Goal: Task Accomplishment & Management: Use online tool/utility

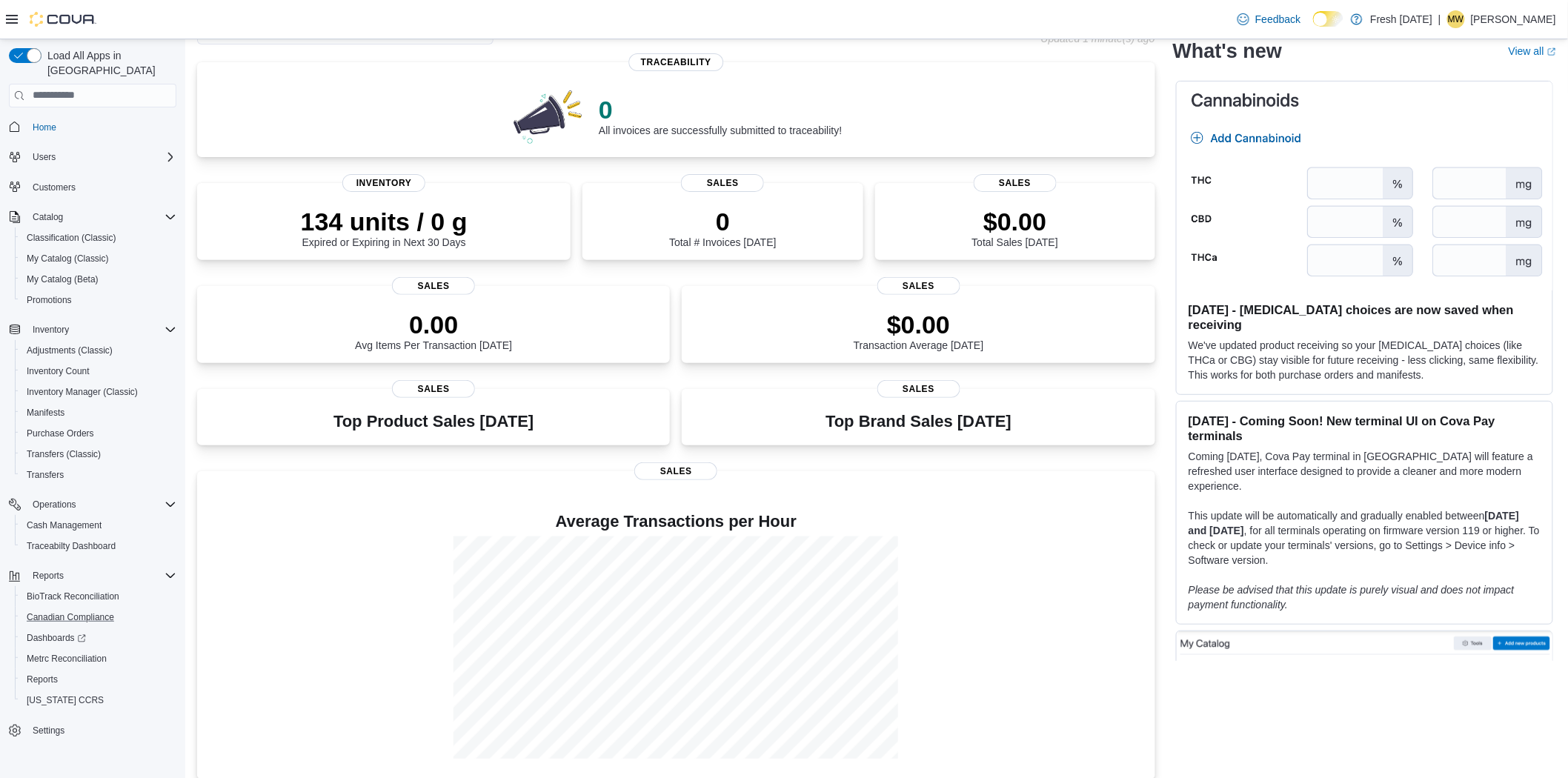
scroll to position [108, 0]
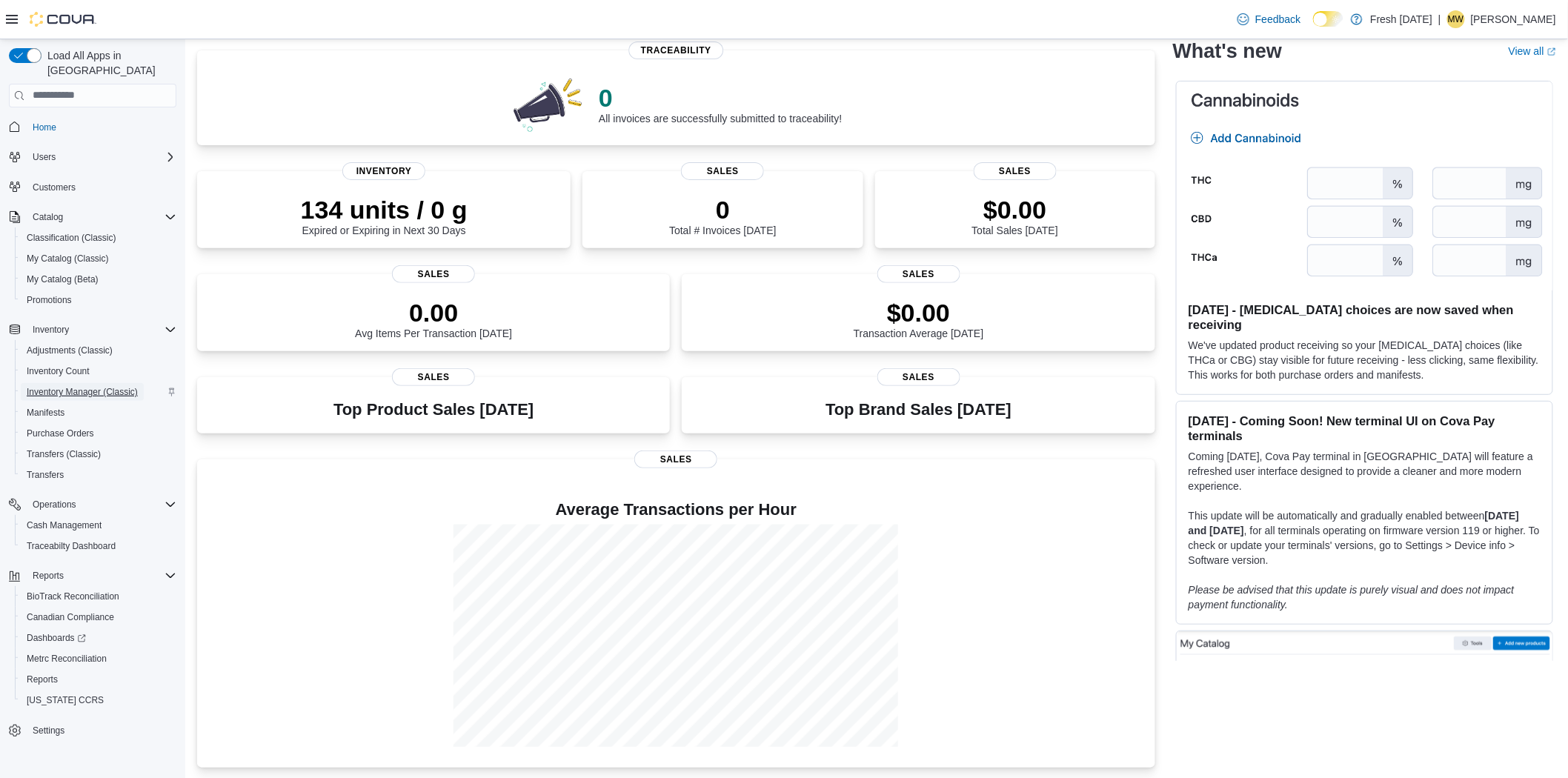
click at [55, 386] on span "Inventory Manager (Classic)" at bounding box center [82, 392] width 111 height 12
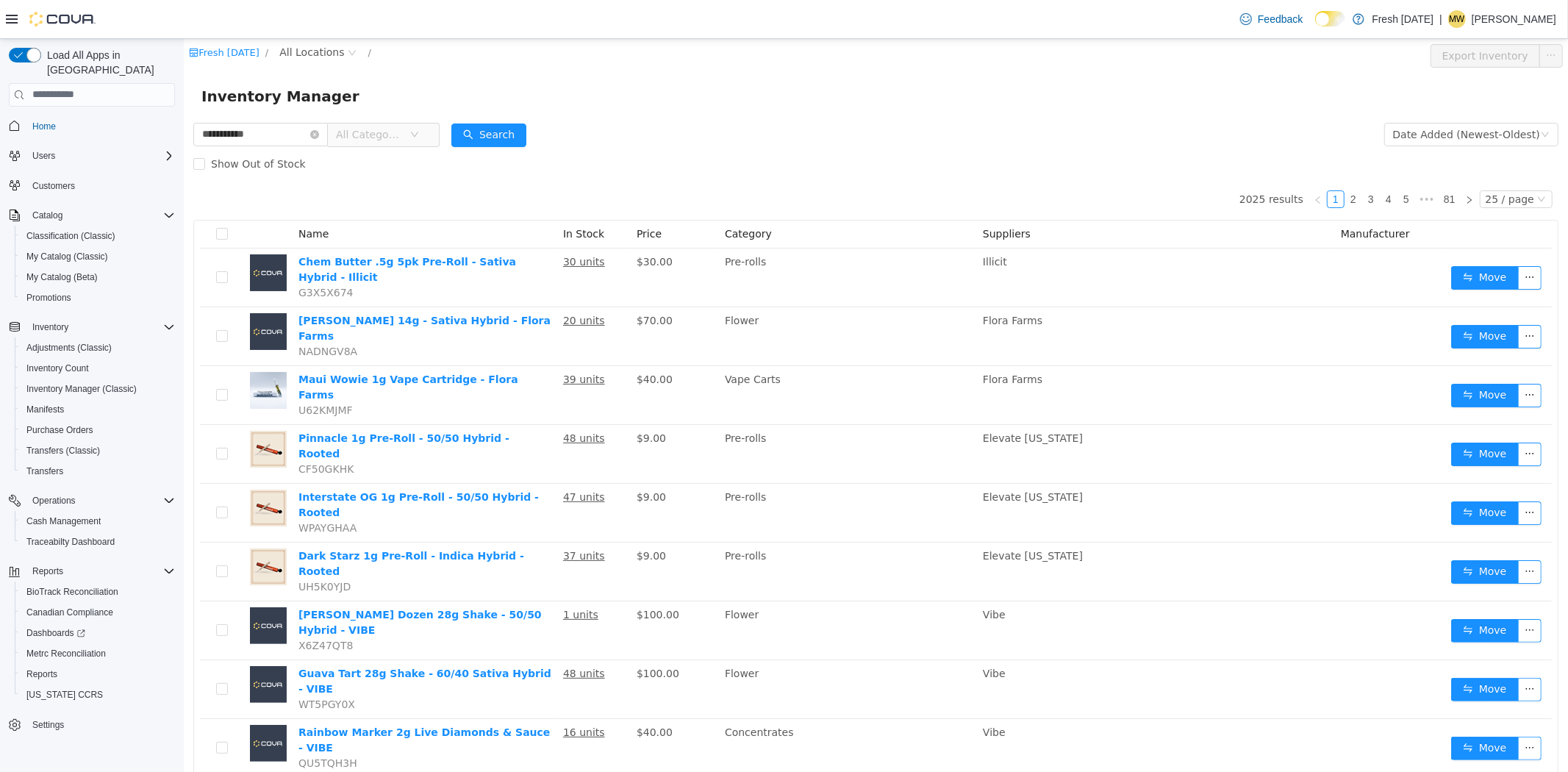
type input "**********"
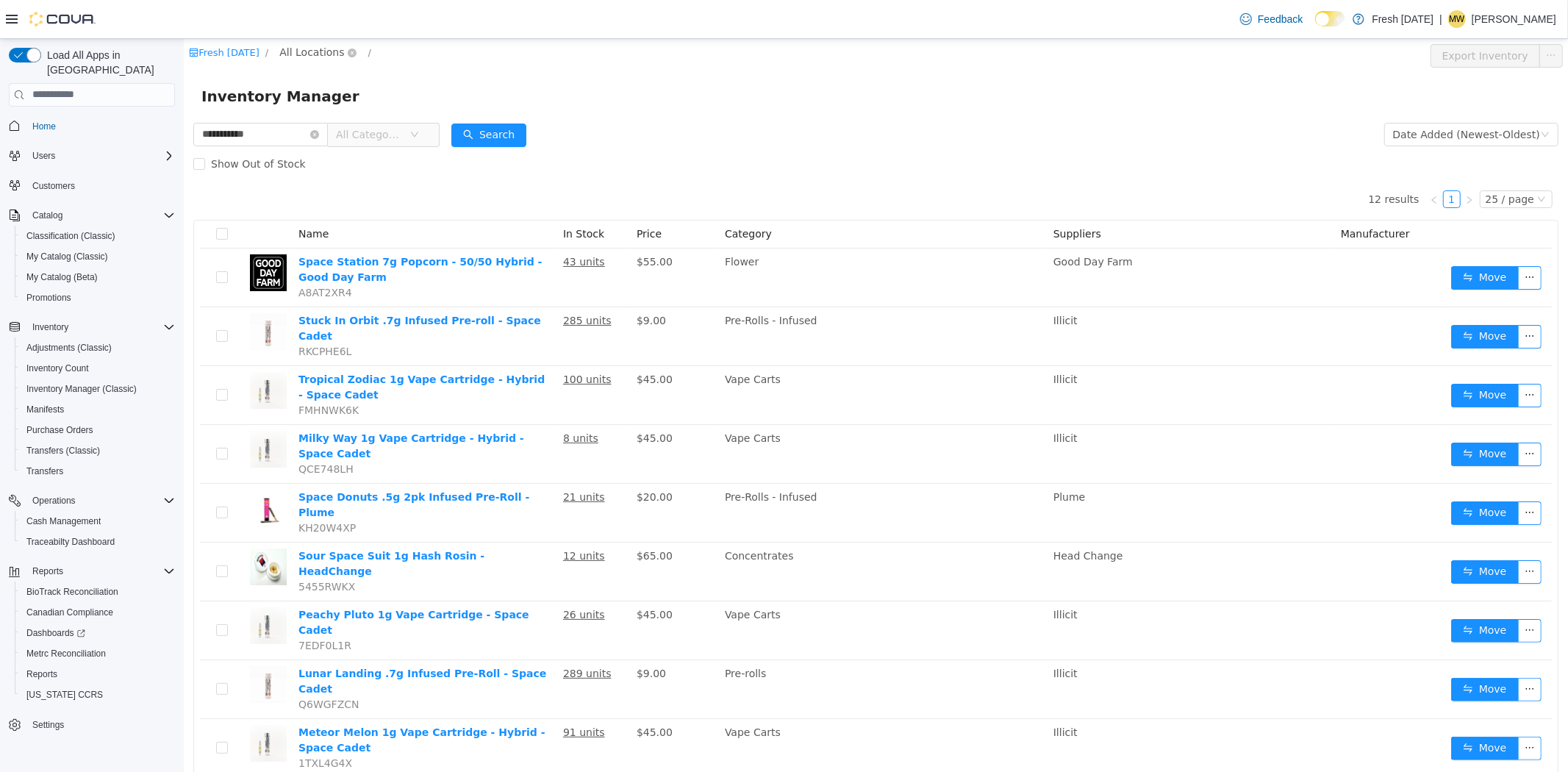
click at [278, 47] on span "All Locations" at bounding box center [310, 51] width 64 height 16
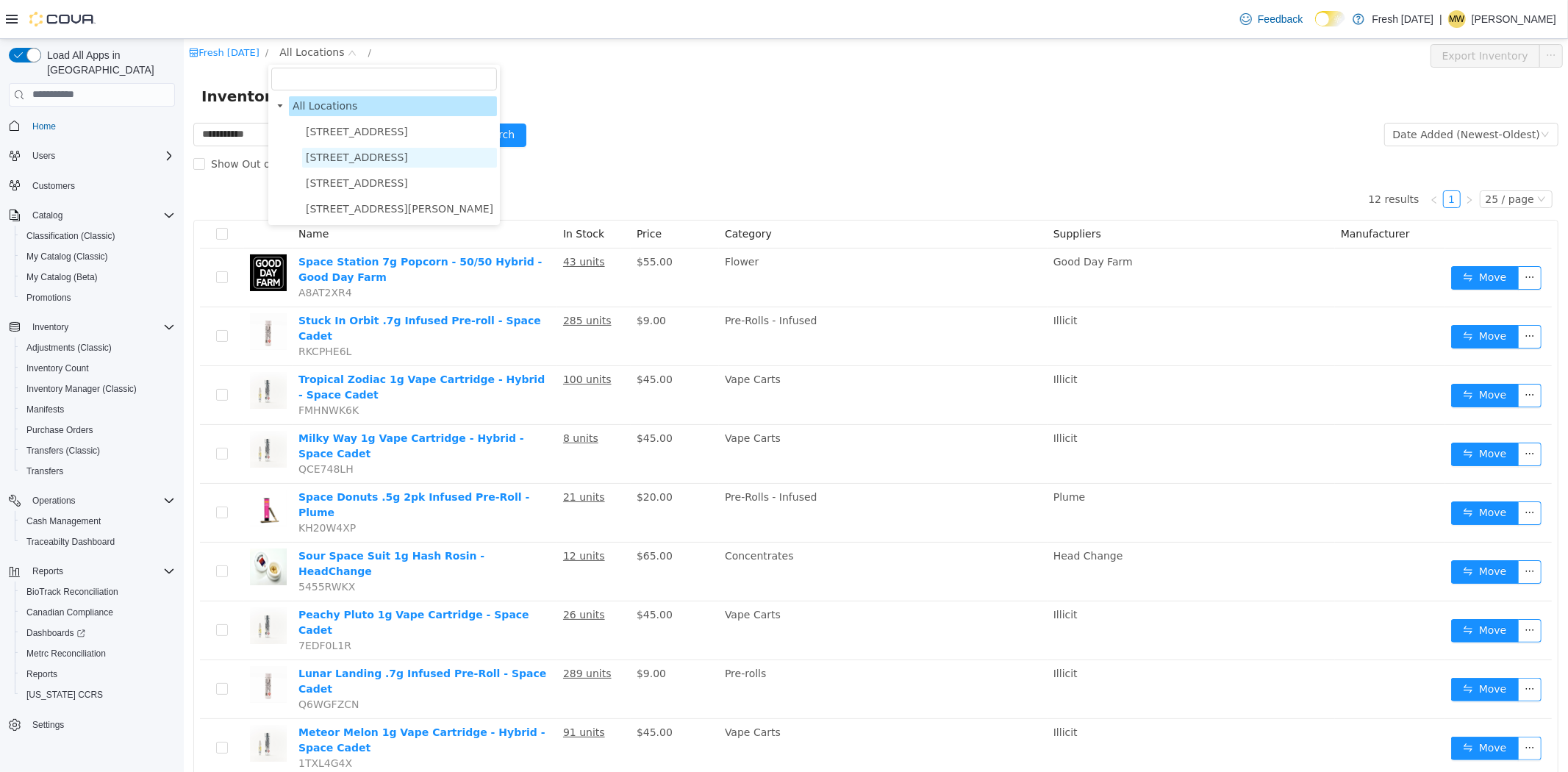
click at [305, 151] on span "1407 Cinnamon Hill Lane" at bounding box center [356, 156] width 102 height 12
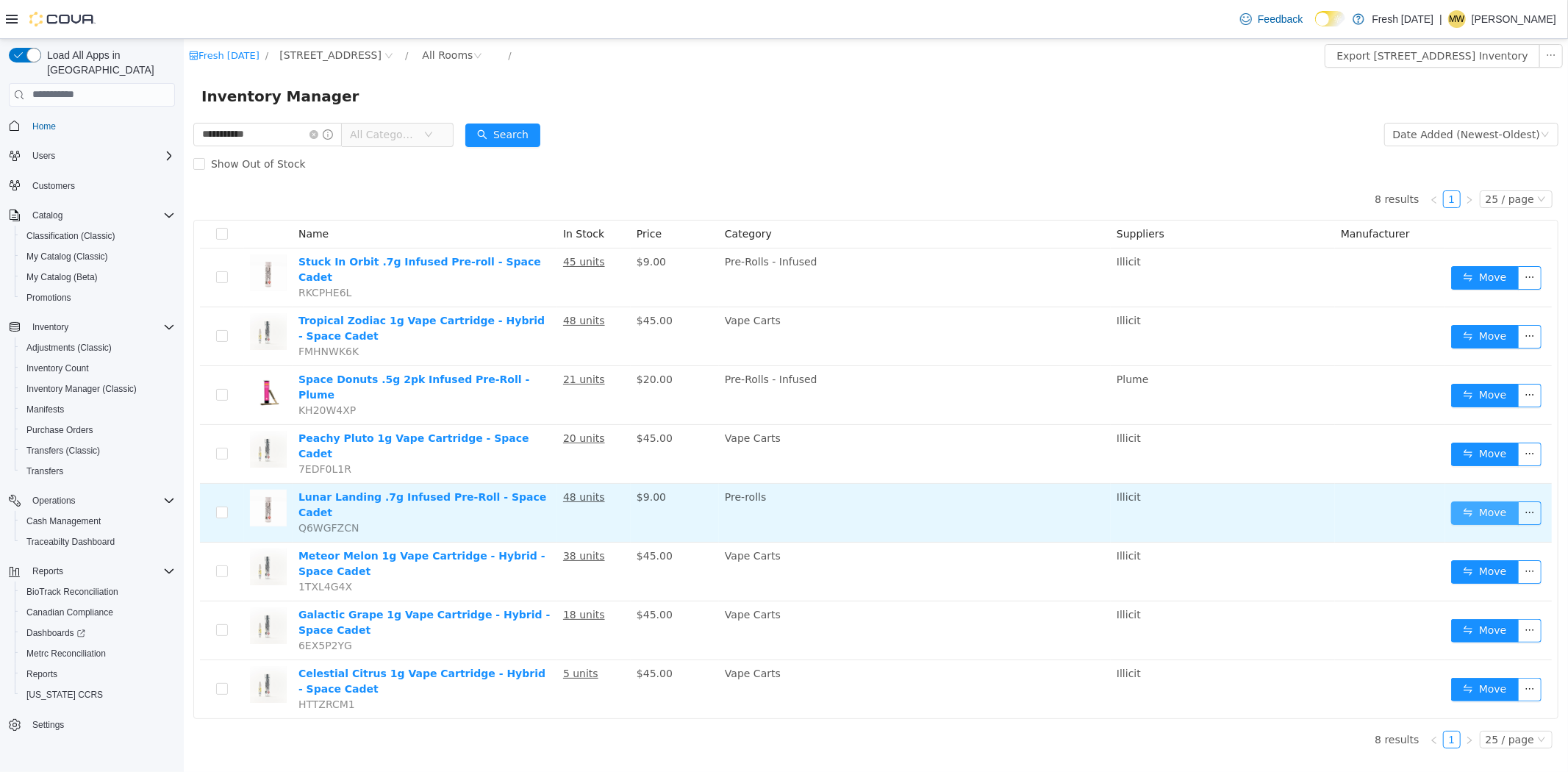
click at [1462, 501] on button "Move" at bounding box center [1484, 512] width 68 height 24
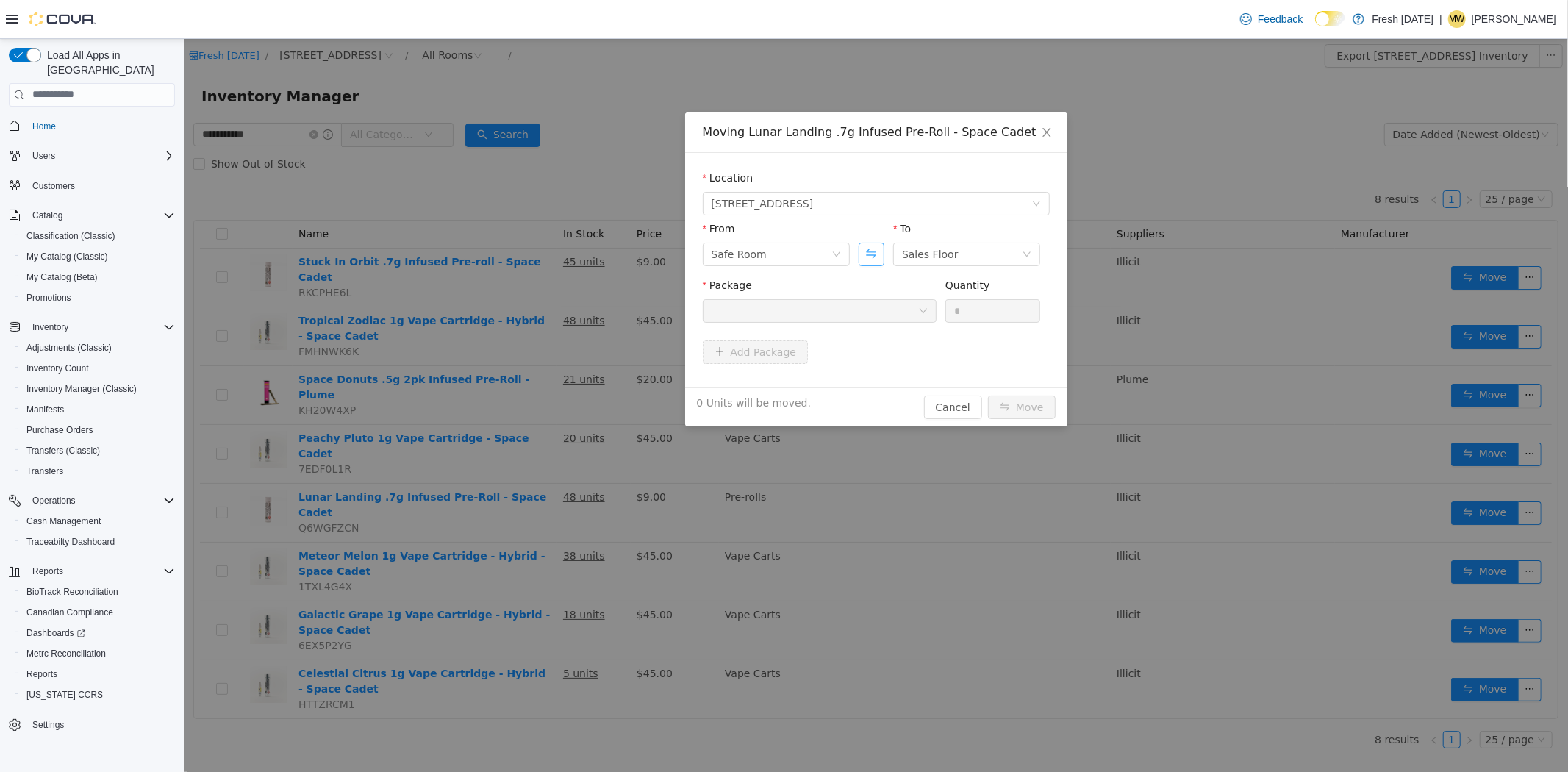
click at [869, 264] on button "Swap" at bounding box center [870, 254] width 25 height 24
click at [831, 313] on div at bounding box center [814, 310] width 206 height 22
click at [821, 376] on li "1A40C0300005D5D000028183 Quantity : 48 Units" at bounding box center [819, 370] width 233 height 40
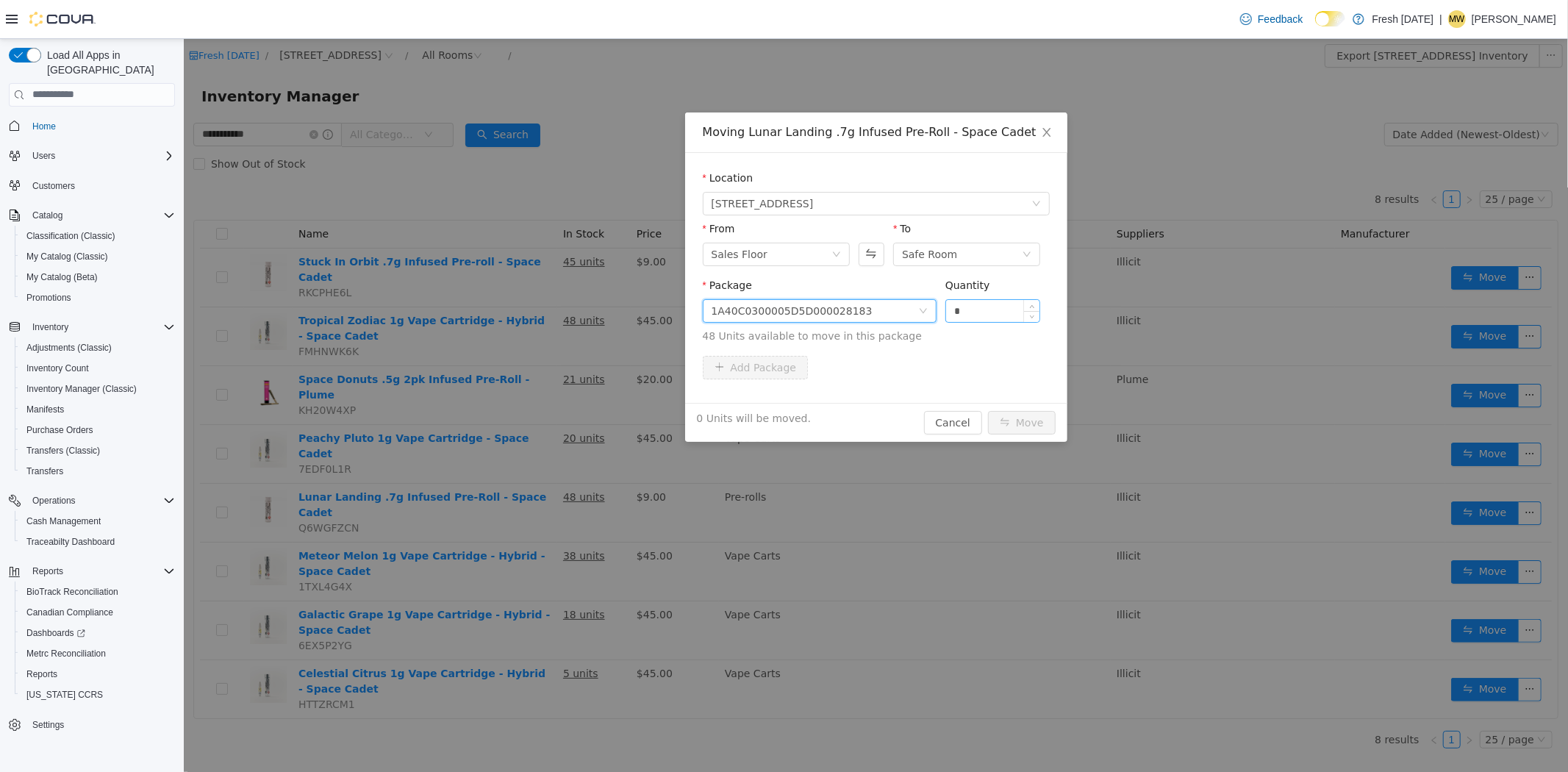
click at [1015, 315] on input "*" at bounding box center [992, 310] width 94 height 22
type input "***"
click at [987, 410] on button "Move" at bounding box center [1021, 422] width 68 height 24
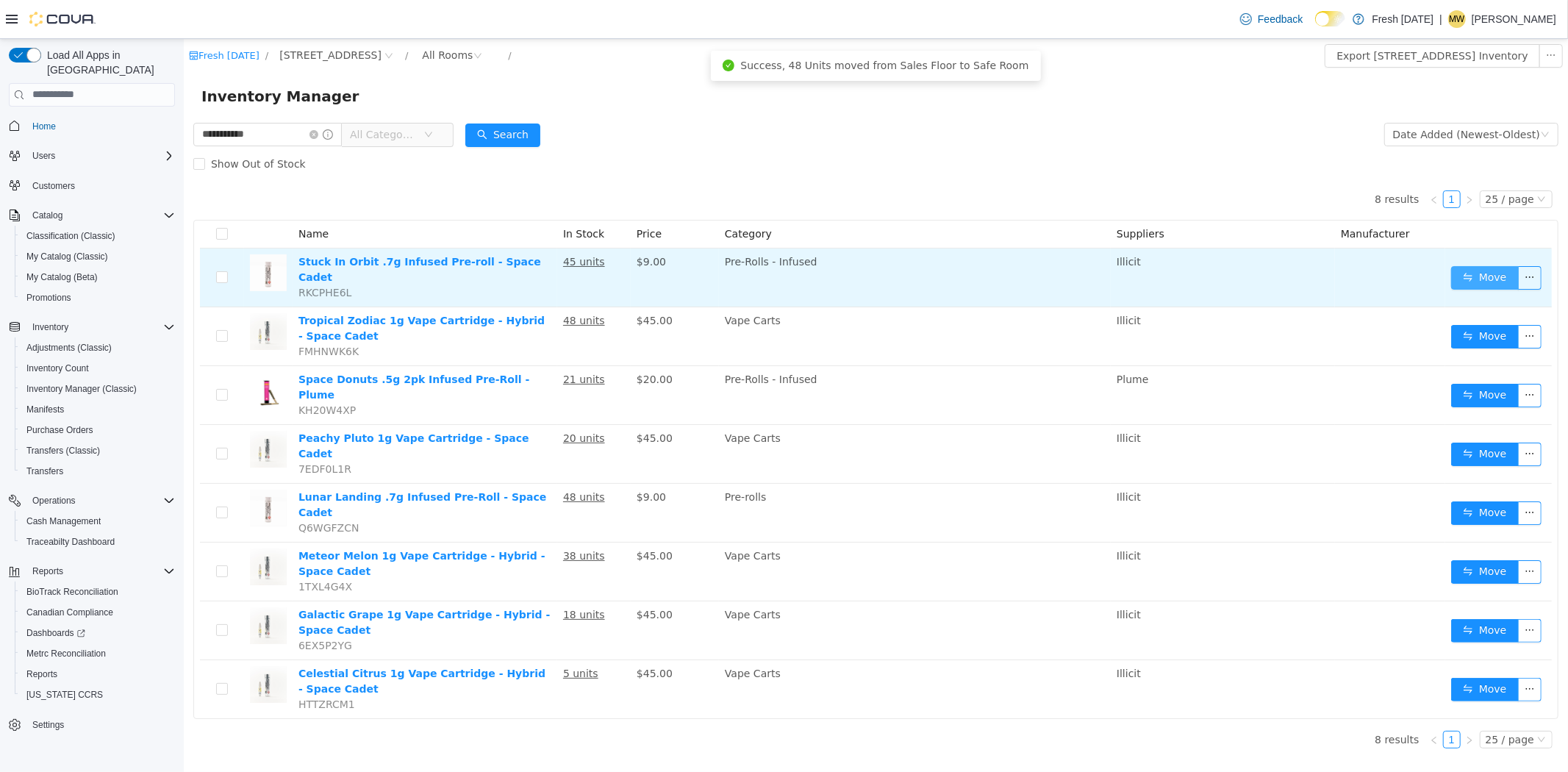
click at [1502, 274] on button "Move" at bounding box center [1484, 277] width 68 height 24
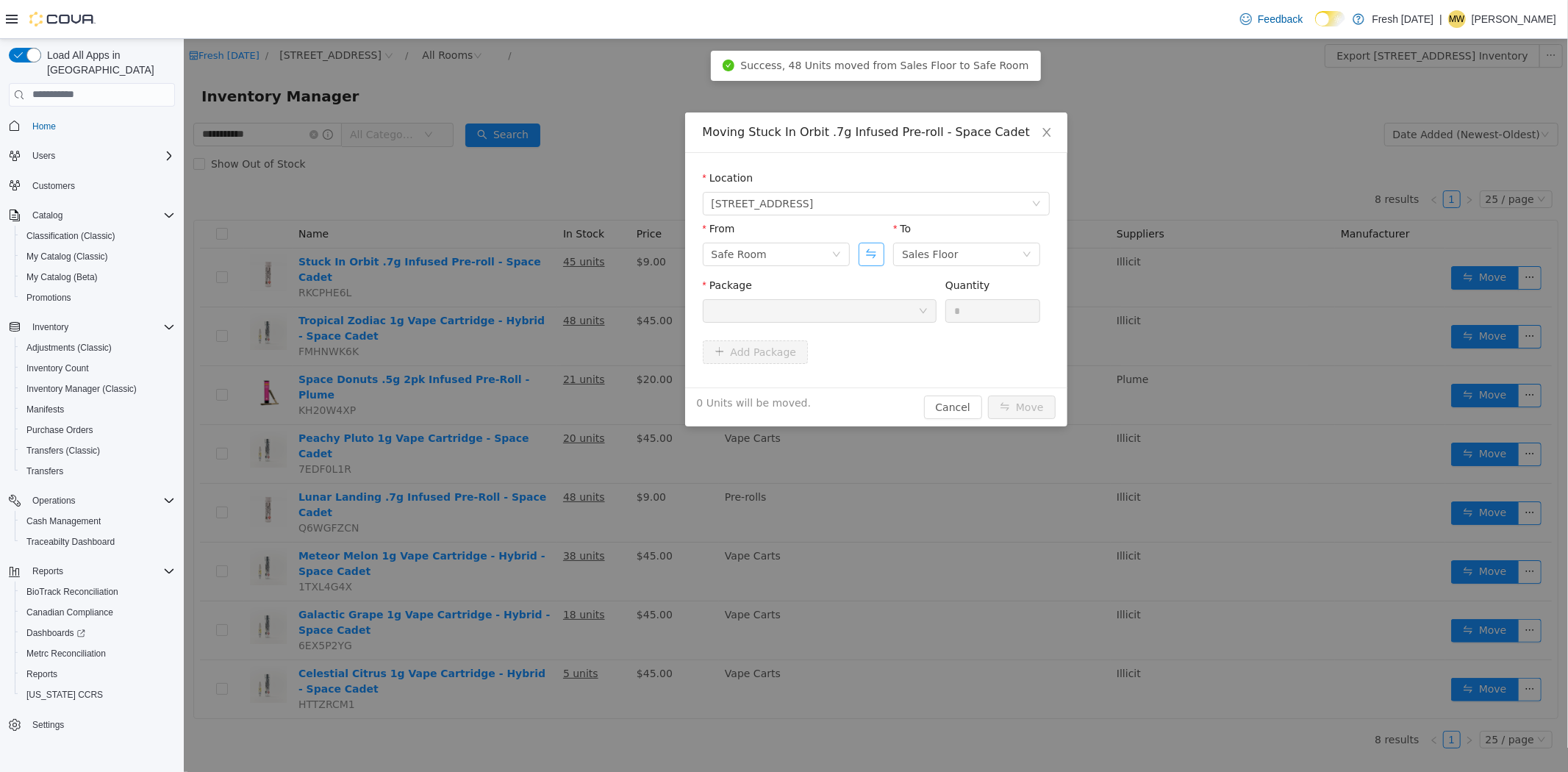
click at [869, 255] on button "Swap" at bounding box center [870, 254] width 25 height 24
click at [881, 300] on div at bounding box center [814, 310] width 206 height 22
click at [849, 357] on strong "1A40C0300005D5D000028182" at bounding box center [799, 363] width 176 height 12
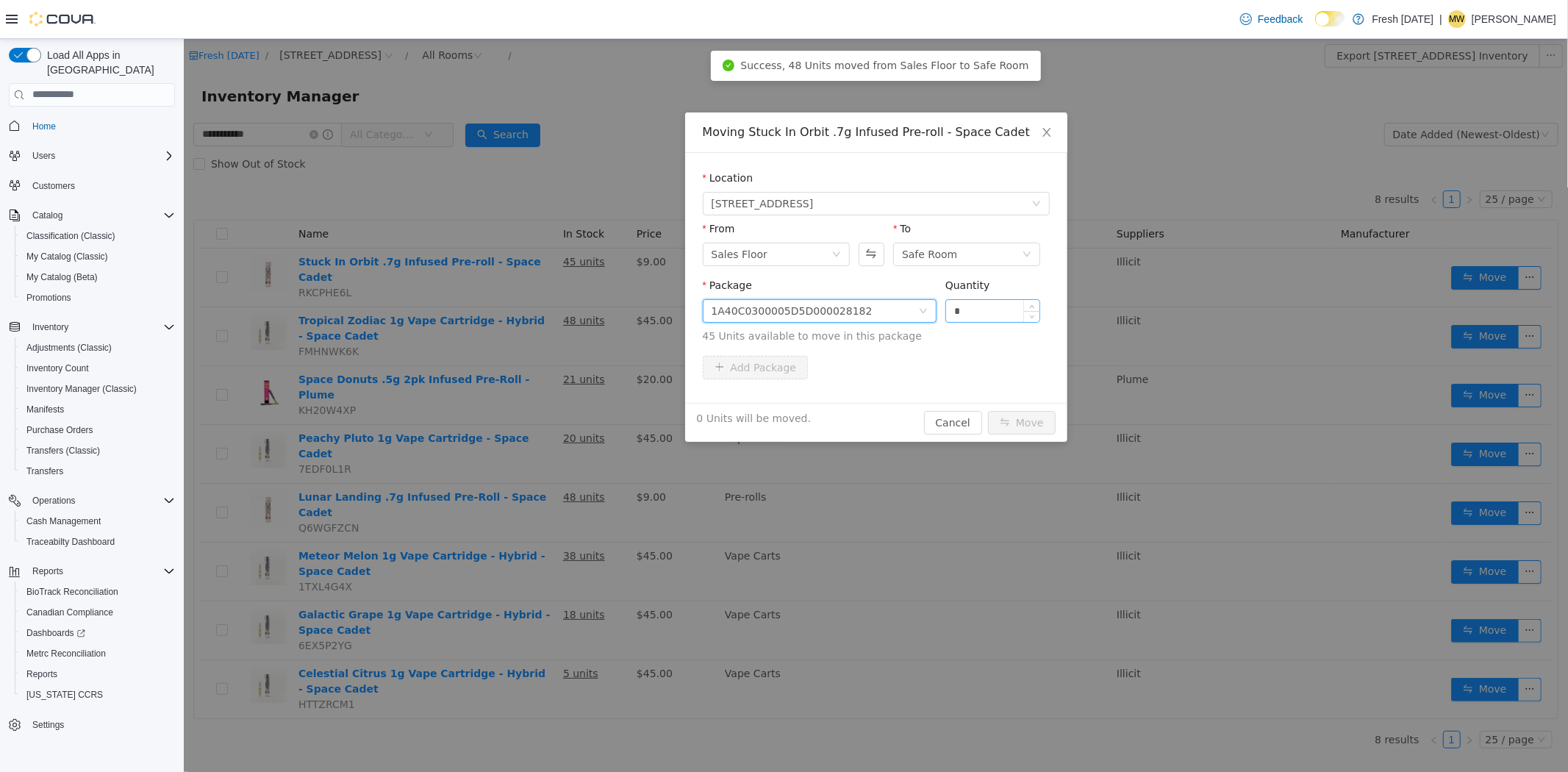
click at [1014, 312] on input "*" at bounding box center [992, 310] width 94 height 22
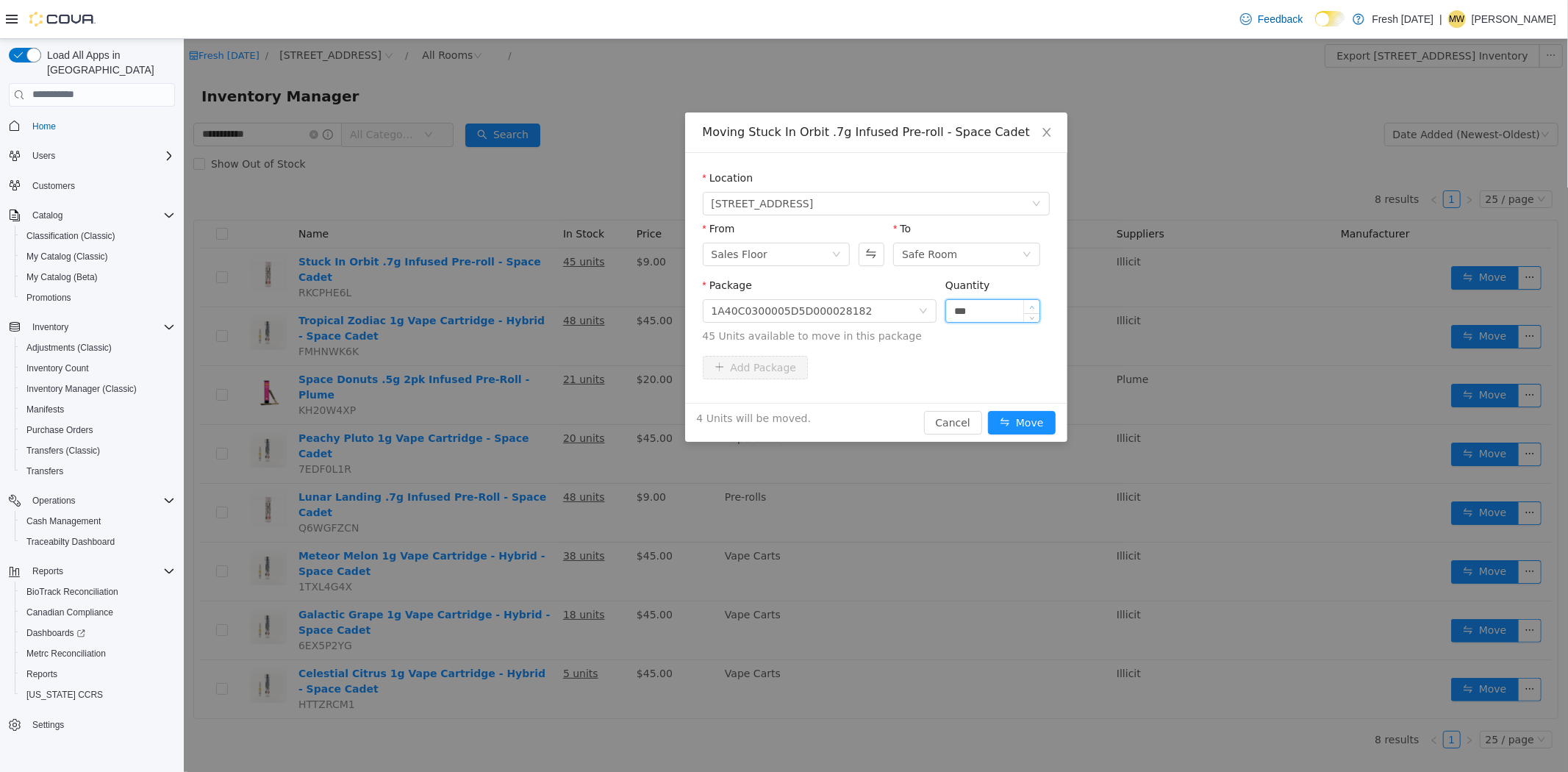
type input "***"
click at [987, 410] on button "Move" at bounding box center [1021, 422] width 68 height 24
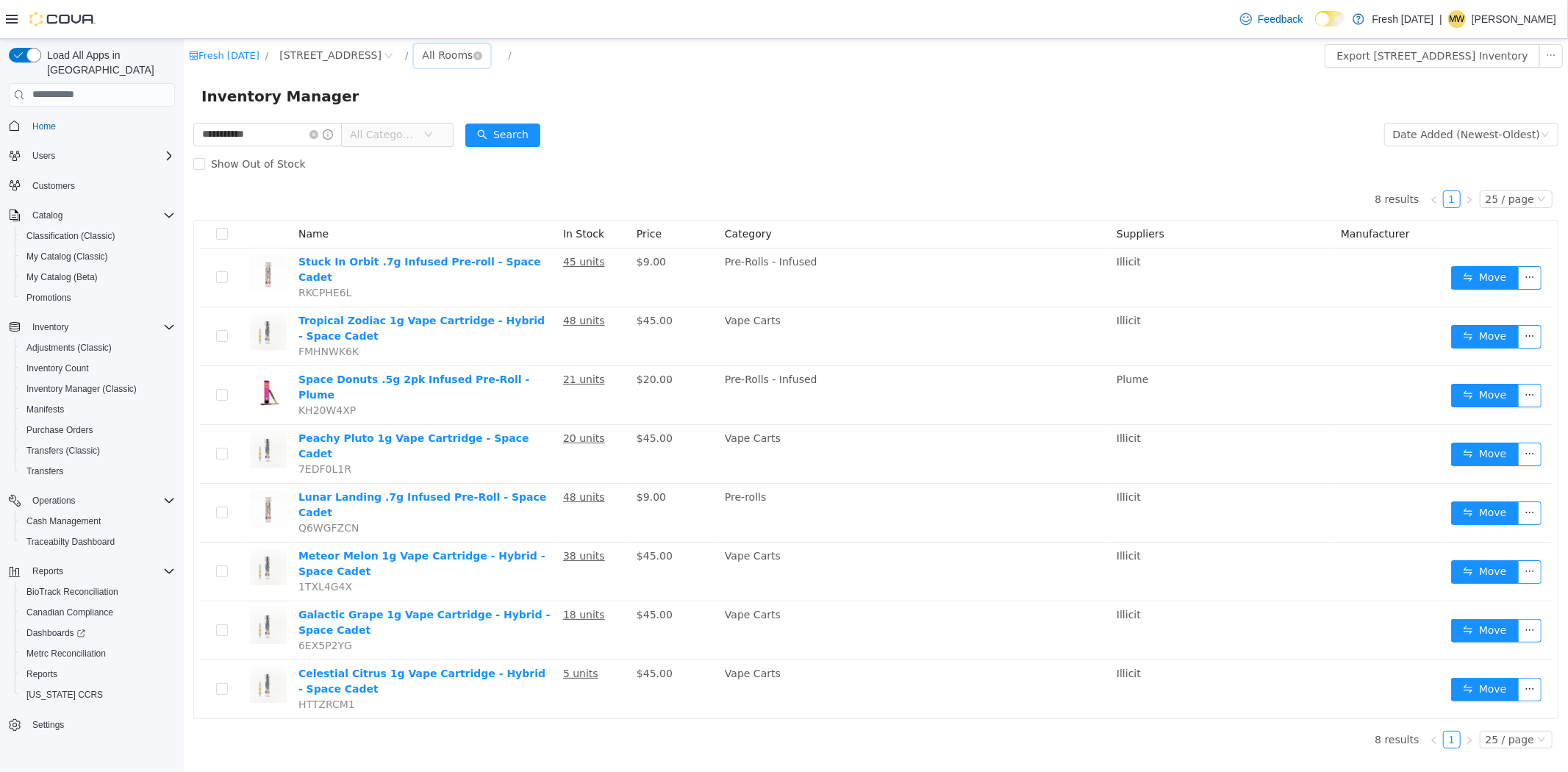
click at [466, 52] on div "All Rooms" at bounding box center [447, 54] width 51 height 22
click at [363, 59] on span "1407 Cinnamon Hill Lane" at bounding box center [329, 54] width 102 height 16
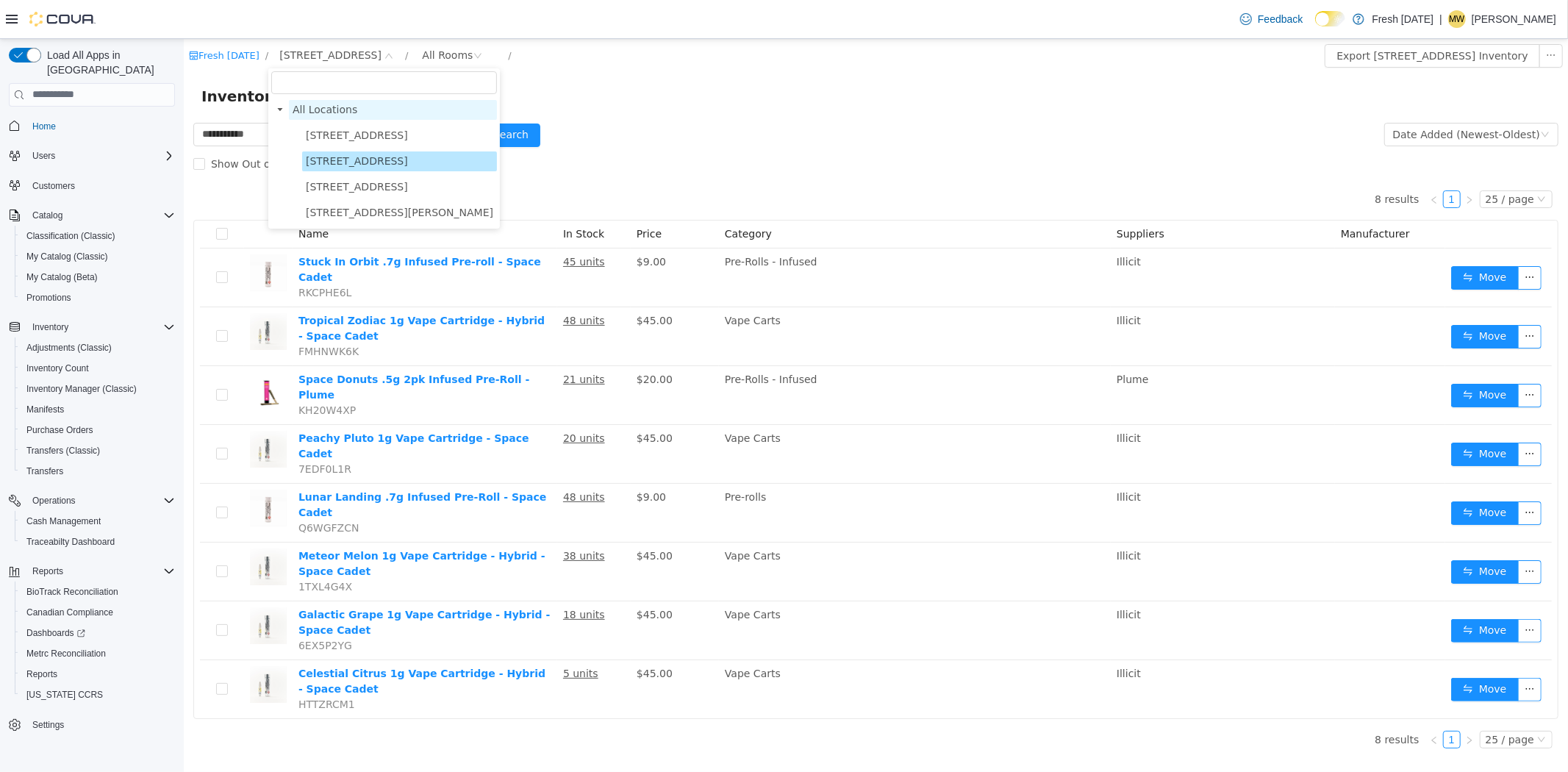
click at [346, 115] on span "All Locations" at bounding box center [324, 109] width 64 height 12
click at [312, 109] on span "All Locations" at bounding box center [324, 109] width 64 height 12
click at [302, 109] on span "All Locations" at bounding box center [324, 109] width 64 height 12
click at [335, 126] on span "10915 NW 45 Hwy" at bounding box center [398, 134] width 195 height 19
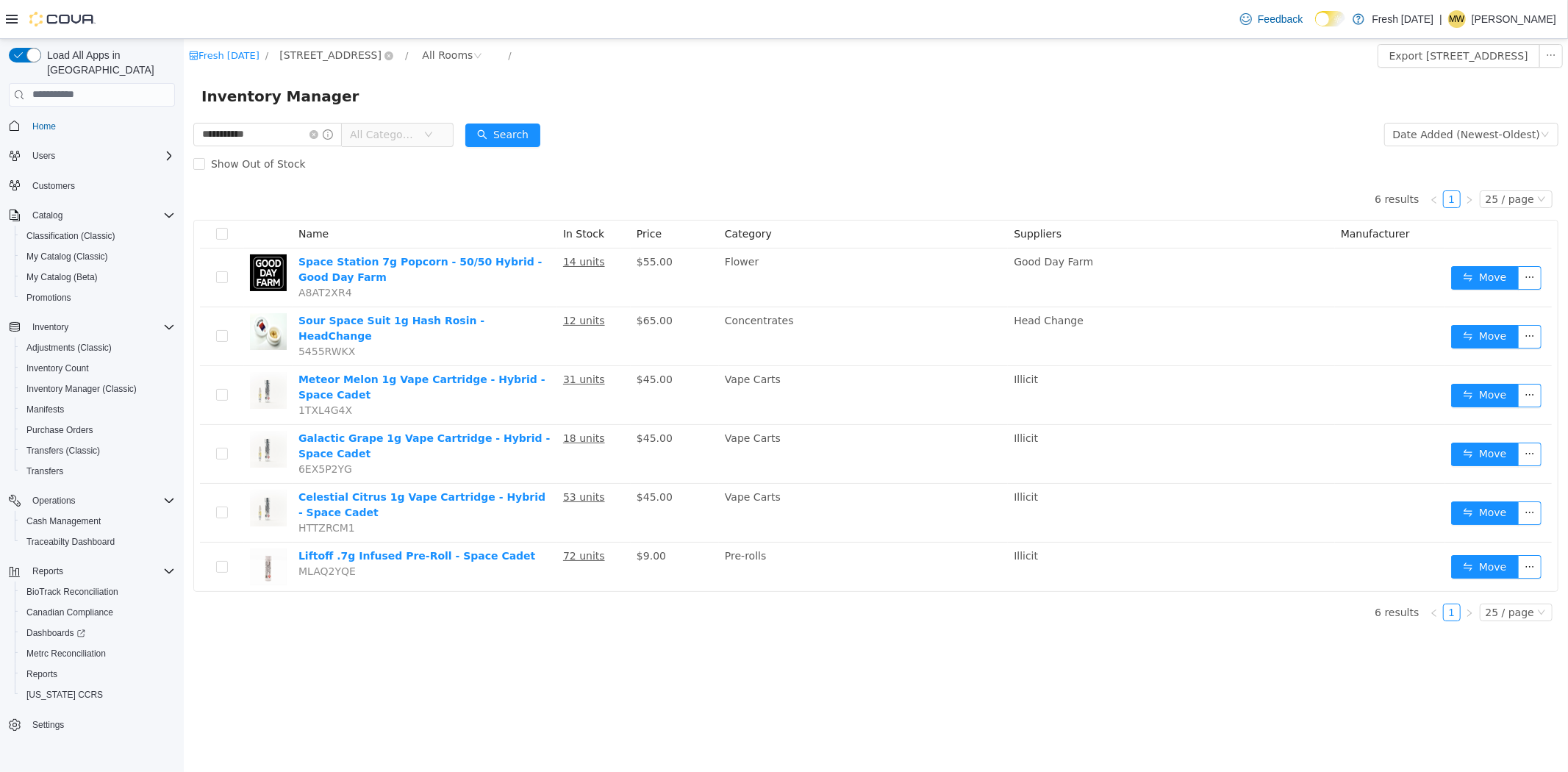
click at [306, 53] on span "10915 NW 45 Hwy" at bounding box center [329, 54] width 102 height 16
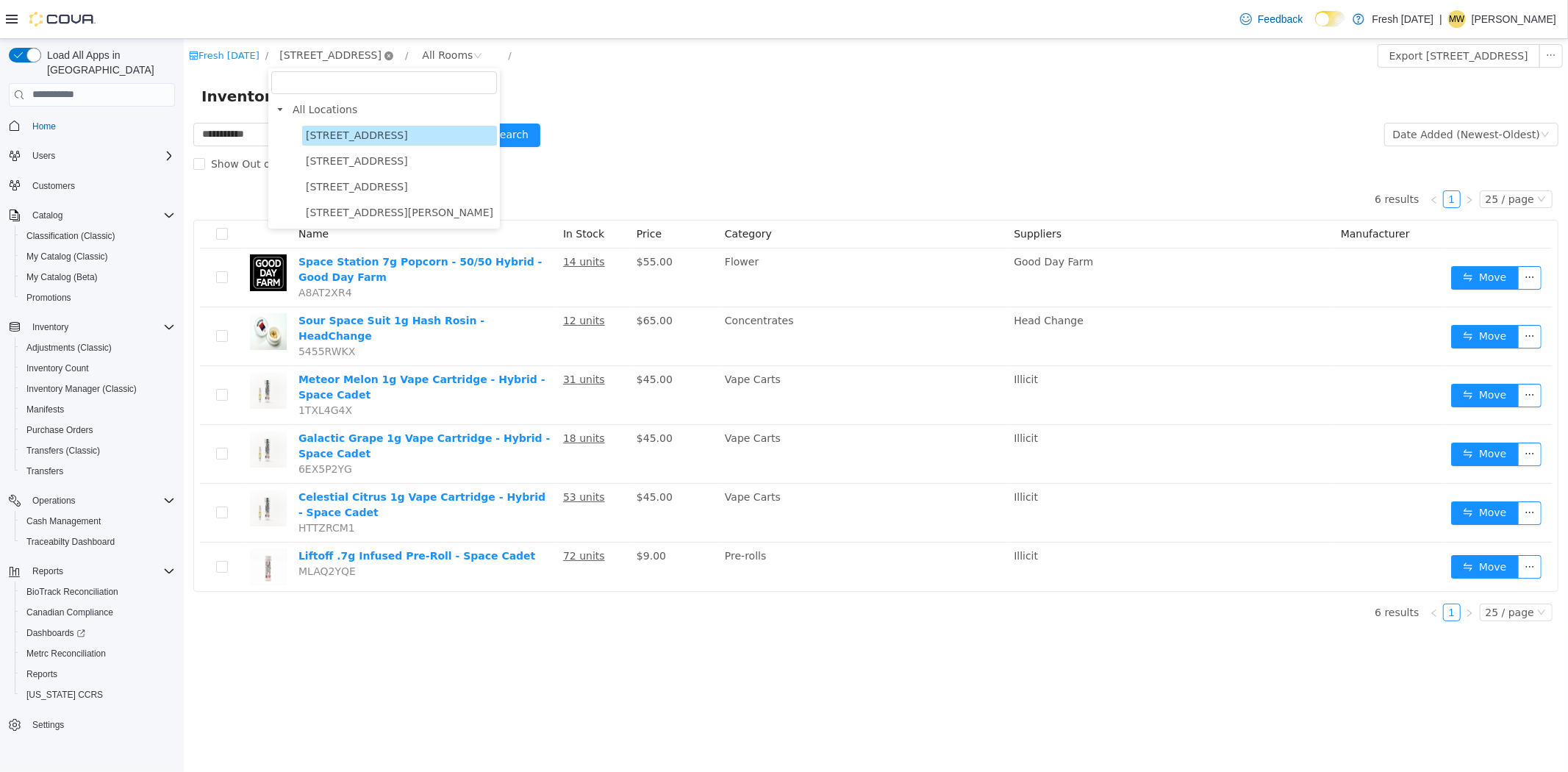
click at [384, 56] on icon "icon: close-circle" at bounding box center [388, 55] width 8 height 8
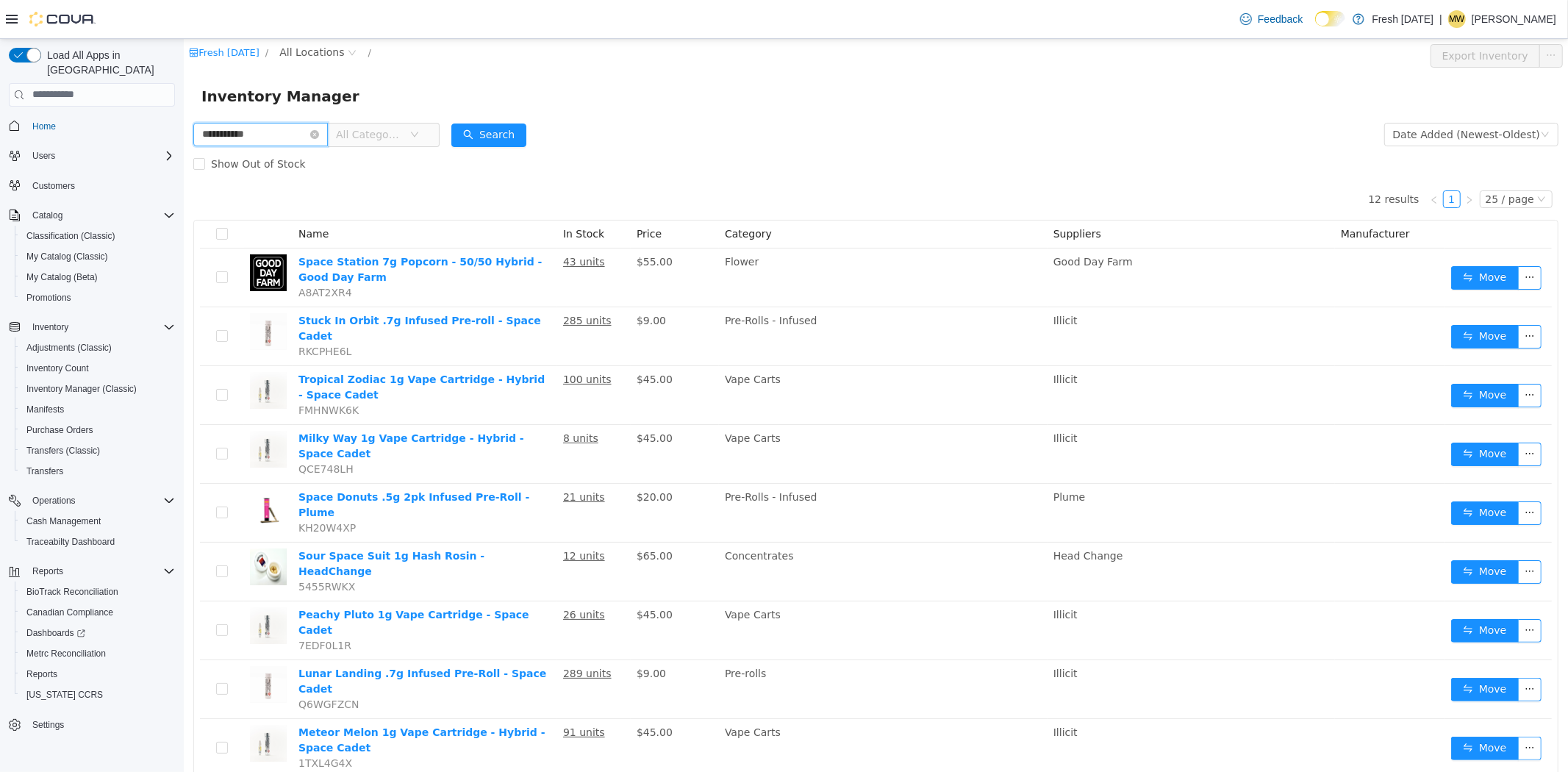
drag, startPoint x: 286, startPoint y: 124, endPoint x: 138, endPoint y: 127, distance: 148.0
click at [183, 127] on html "**********" at bounding box center [874, 404] width 1384 height 733
type input "******"
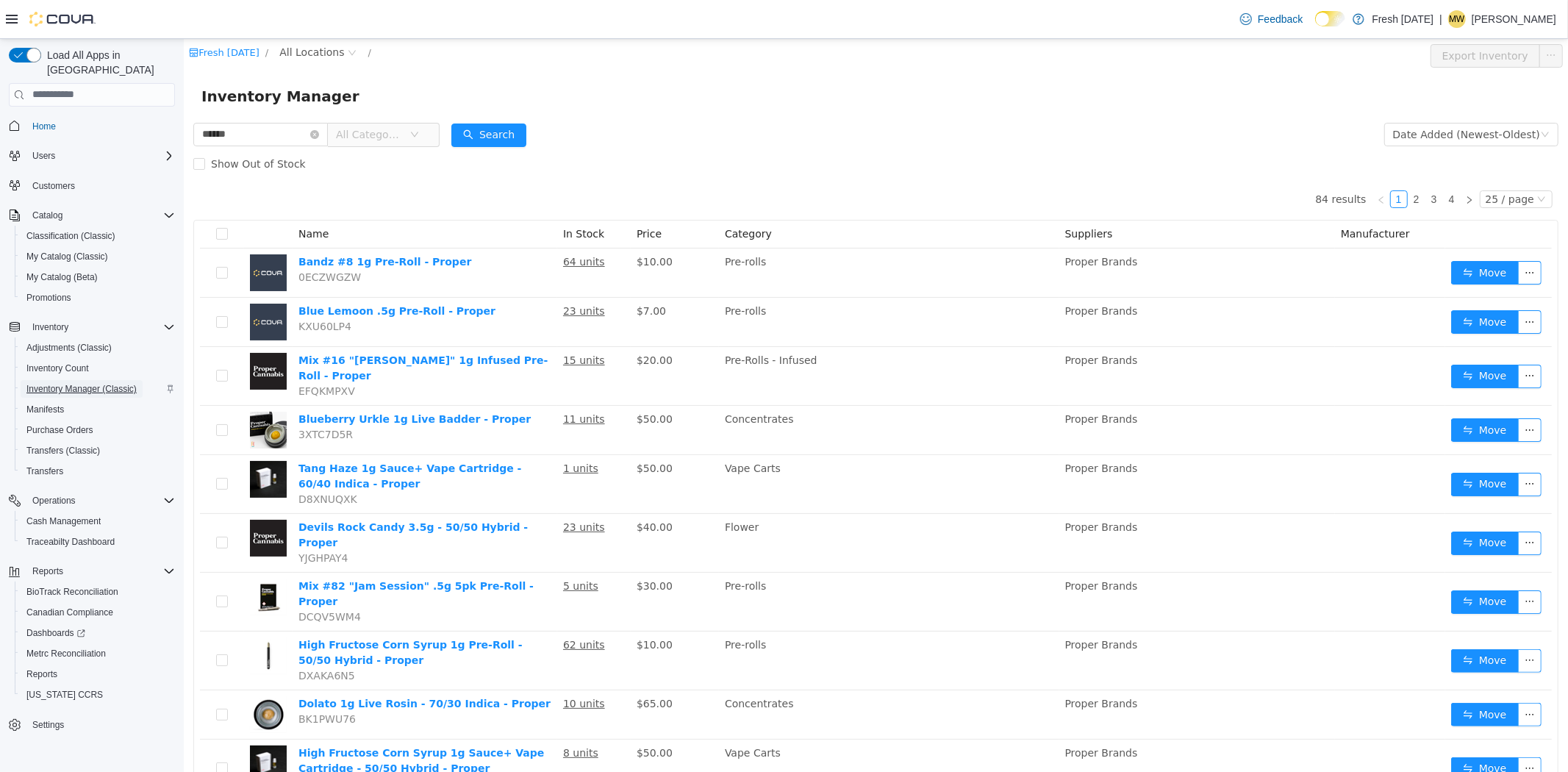
click at [77, 383] on span "Inventory Manager (Classic)" at bounding box center [81, 389] width 110 height 12
click at [67, 363] on span "Inventory Count" at bounding box center [58, 369] width 63 height 12
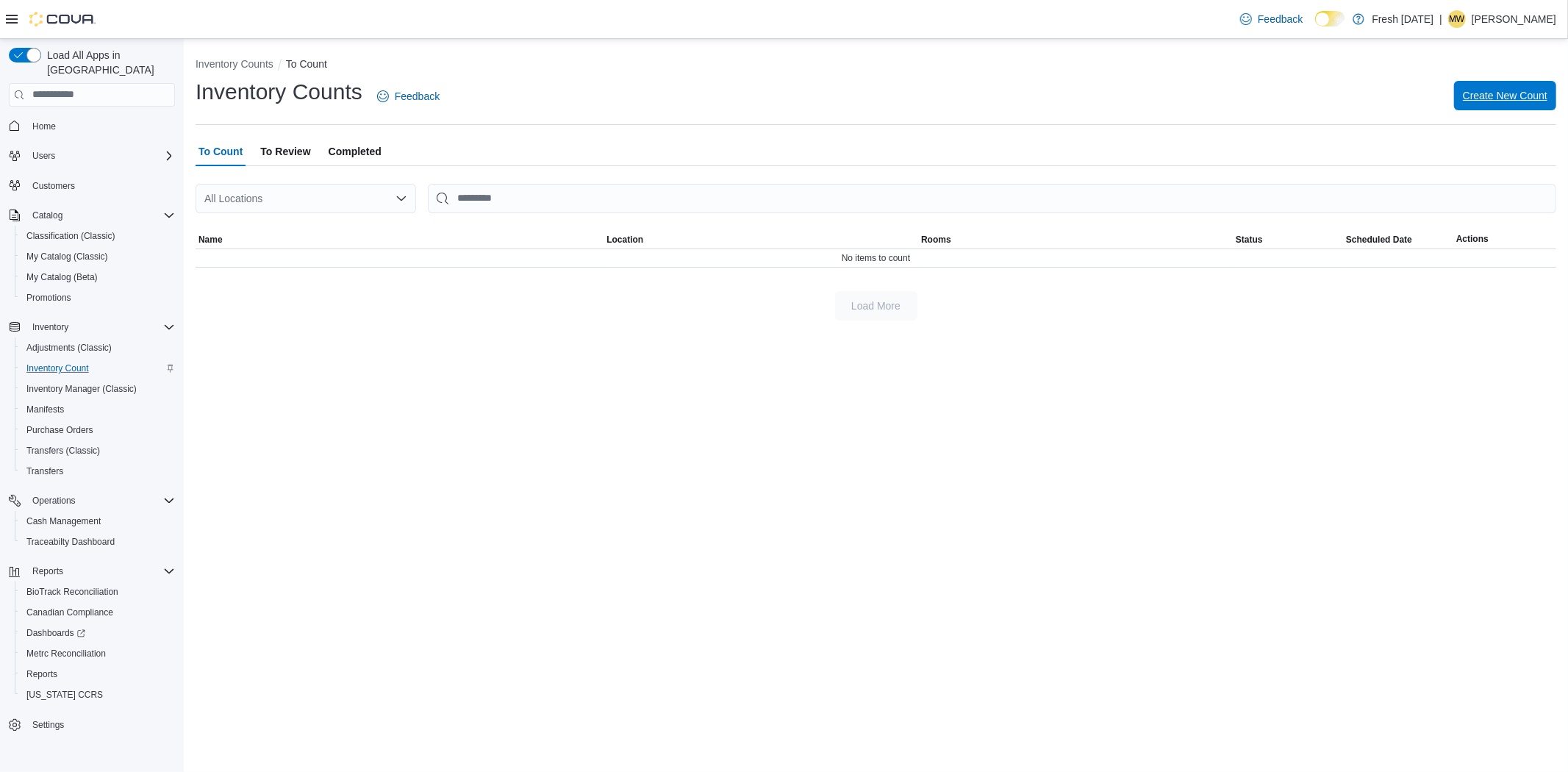
click at [1481, 90] on span "Create New Count" at bounding box center [1505, 95] width 85 height 14
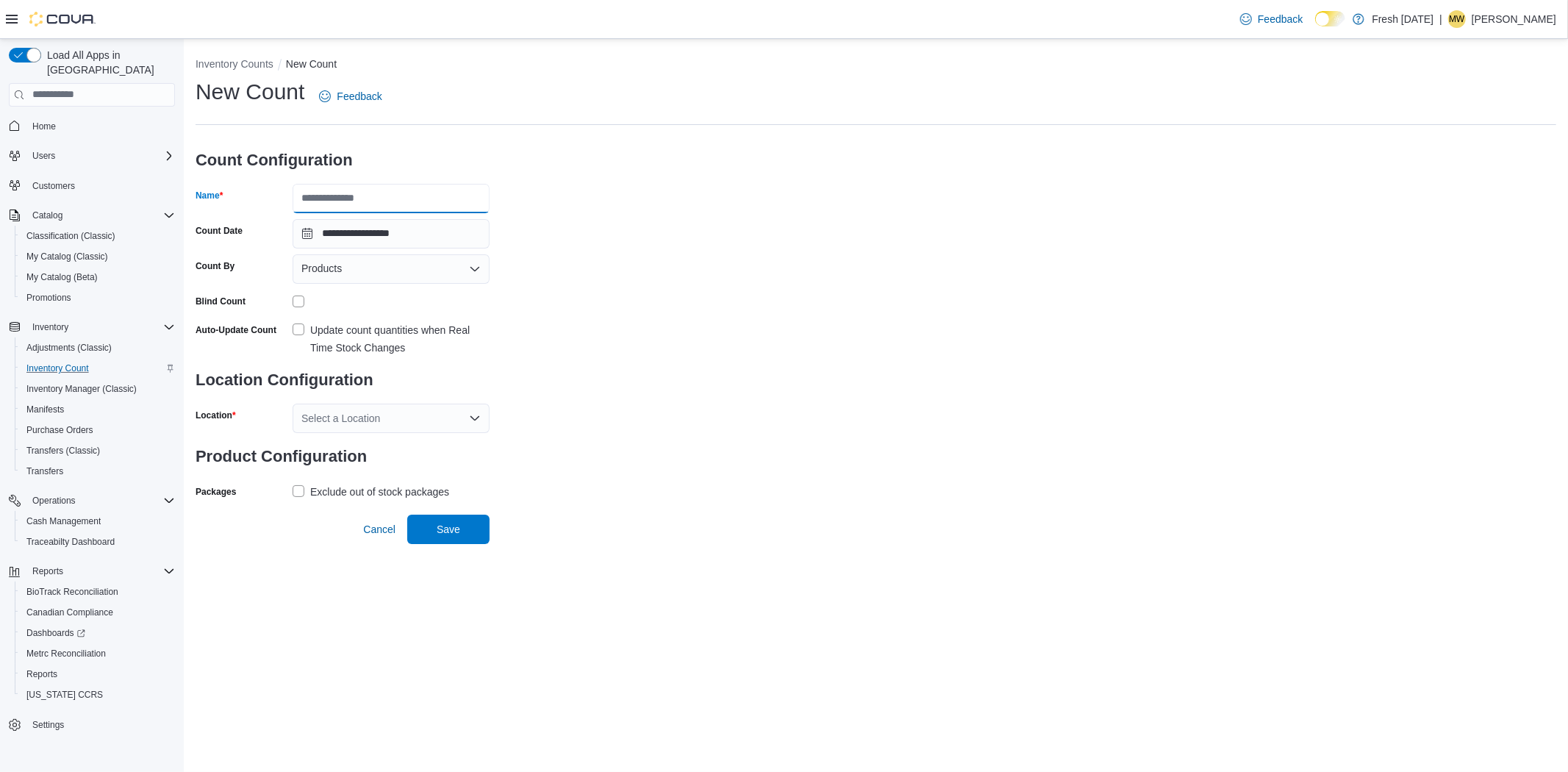
click at [326, 197] on input "Name" at bounding box center [391, 198] width 197 height 30
type input "**********"
click at [402, 269] on div "Products" at bounding box center [391, 269] width 197 height 30
click at [391, 312] on span "Classifications" at bounding box center [399, 314] width 162 height 14
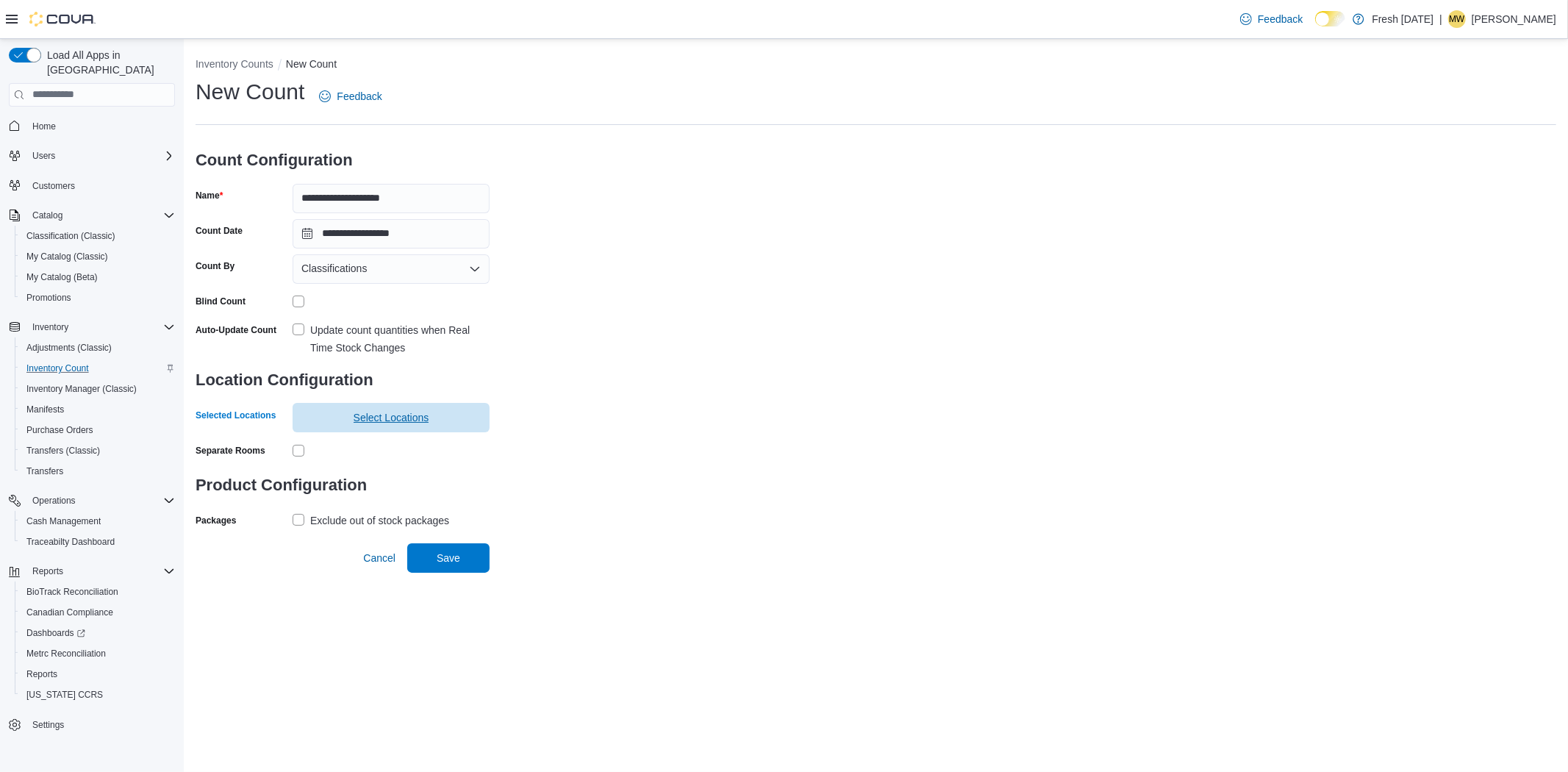
click at [321, 418] on span "Select Locations" at bounding box center [391, 417] width 179 height 30
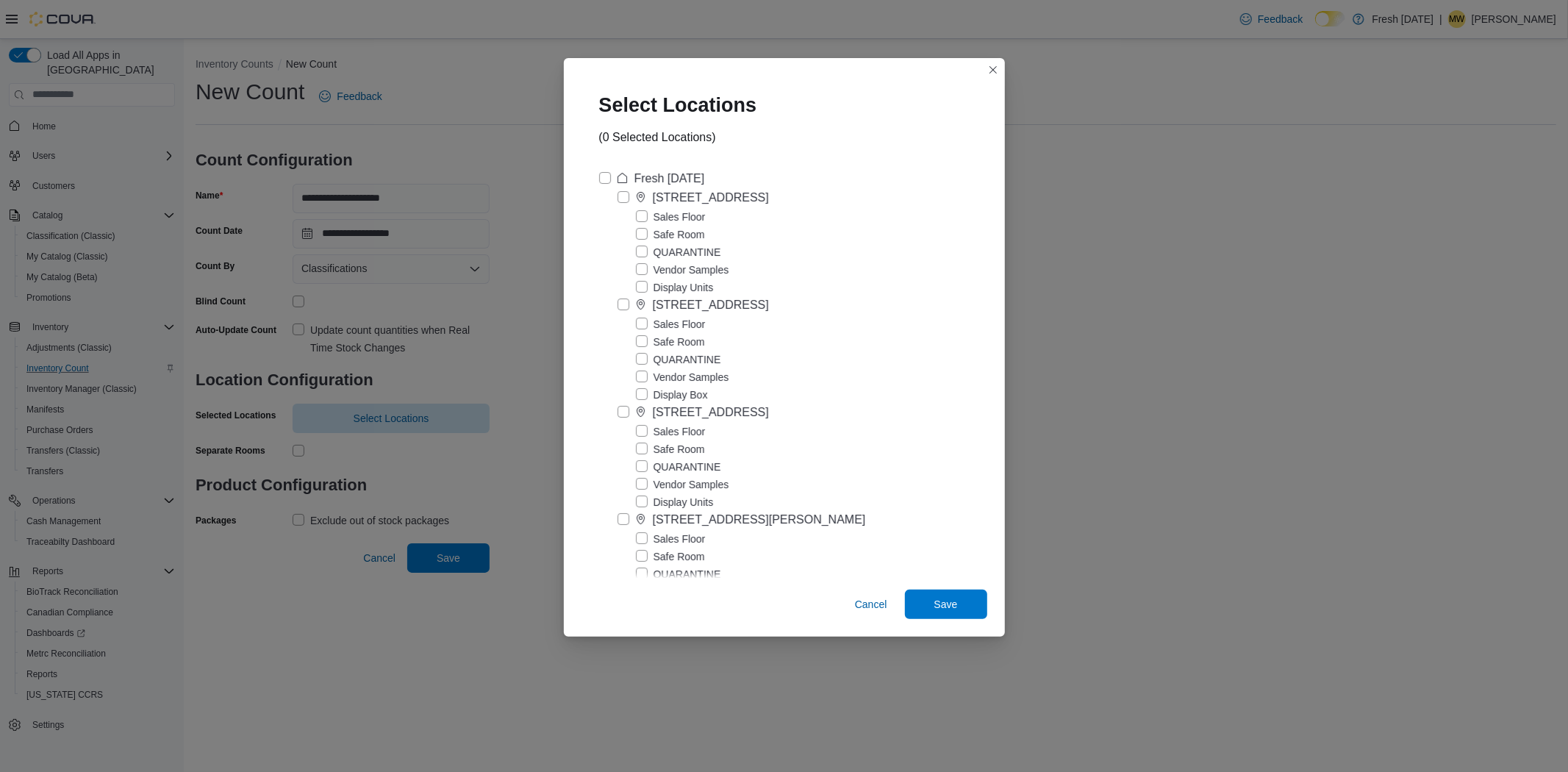
click at [637, 332] on label "Sales Floor" at bounding box center [671, 324] width 70 height 18
click at [928, 607] on span "Save" at bounding box center [946, 603] width 64 height 30
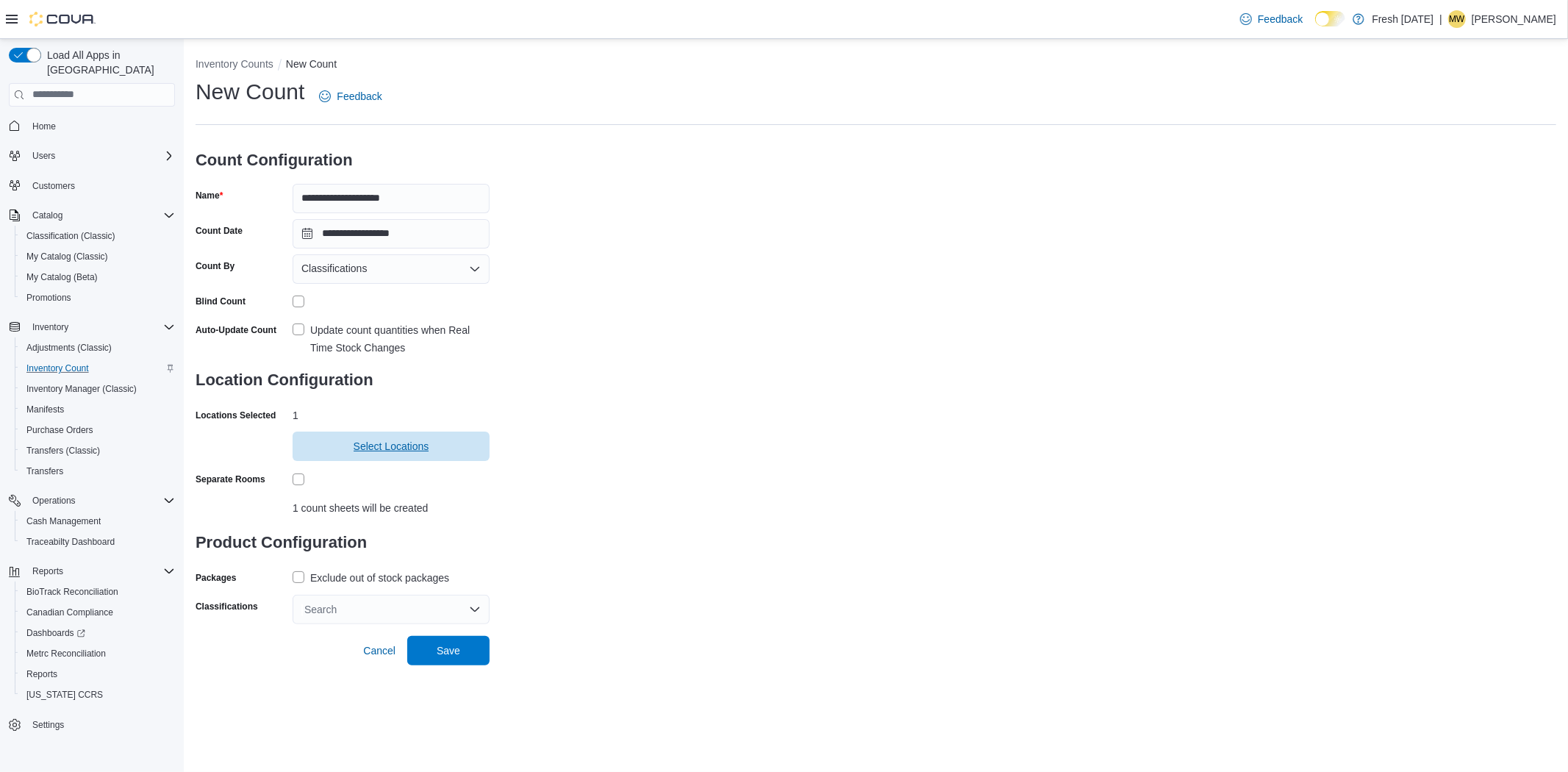
click at [394, 452] on span "Select Locations" at bounding box center [392, 446] width 76 height 14
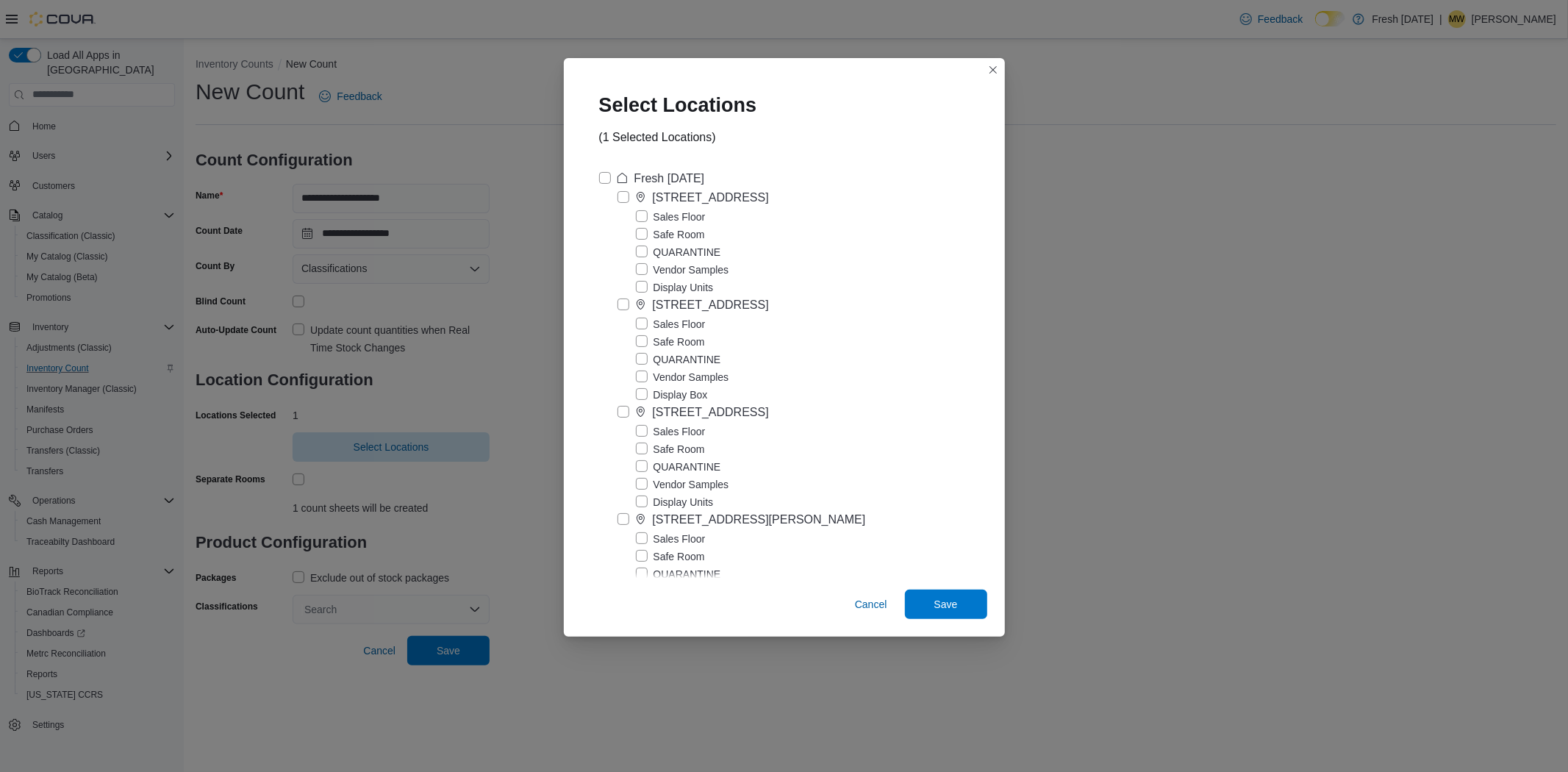
click at [927, 587] on div "Cancel Save" at bounding box center [785, 607] width 441 height 59
click at [934, 594] on span "Save" at bounding box center [946, 603] width 64 height 30
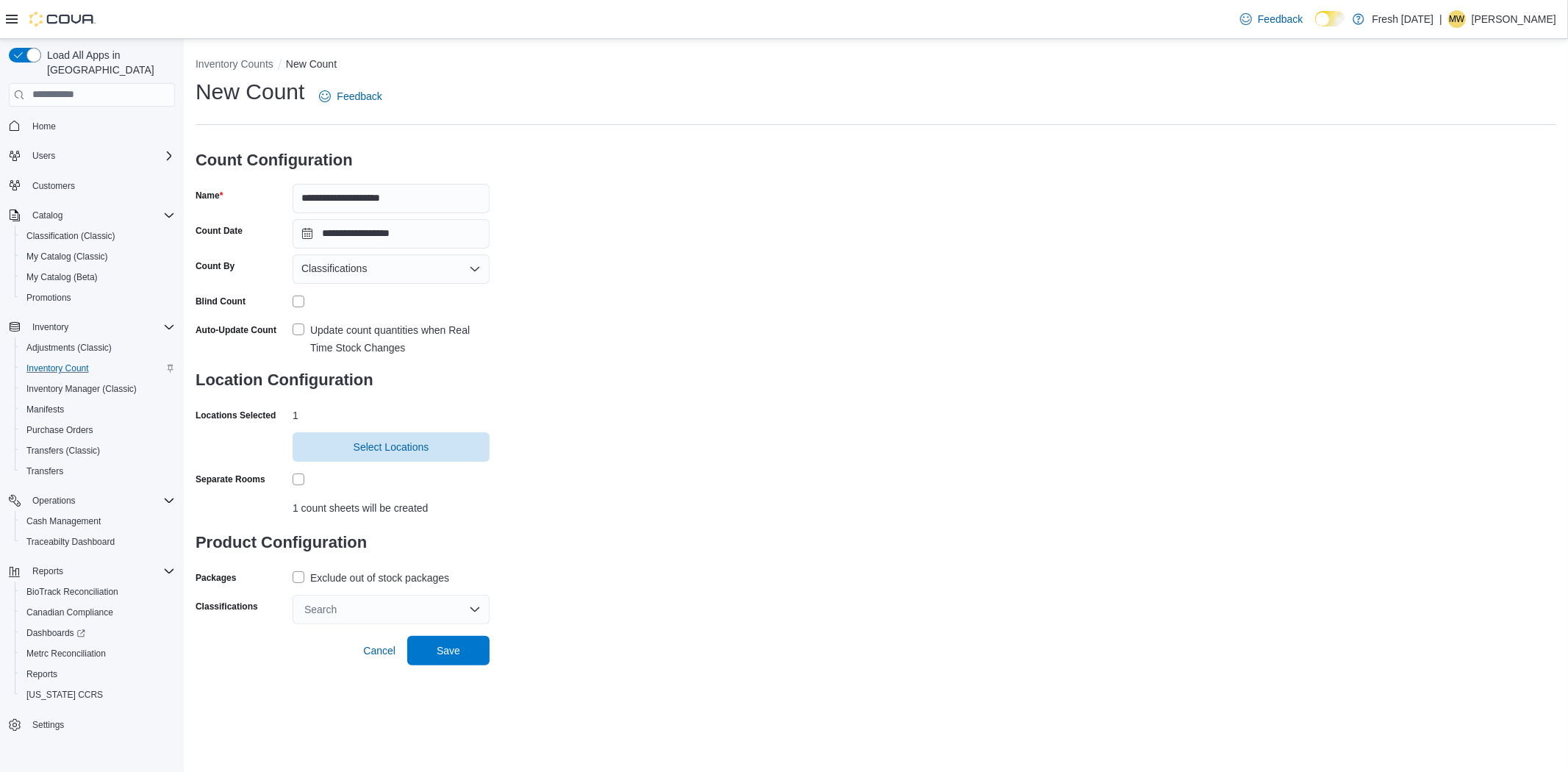
click at [428, 608] on div "Search" at bounding box center [391, 609] width 197 height 30
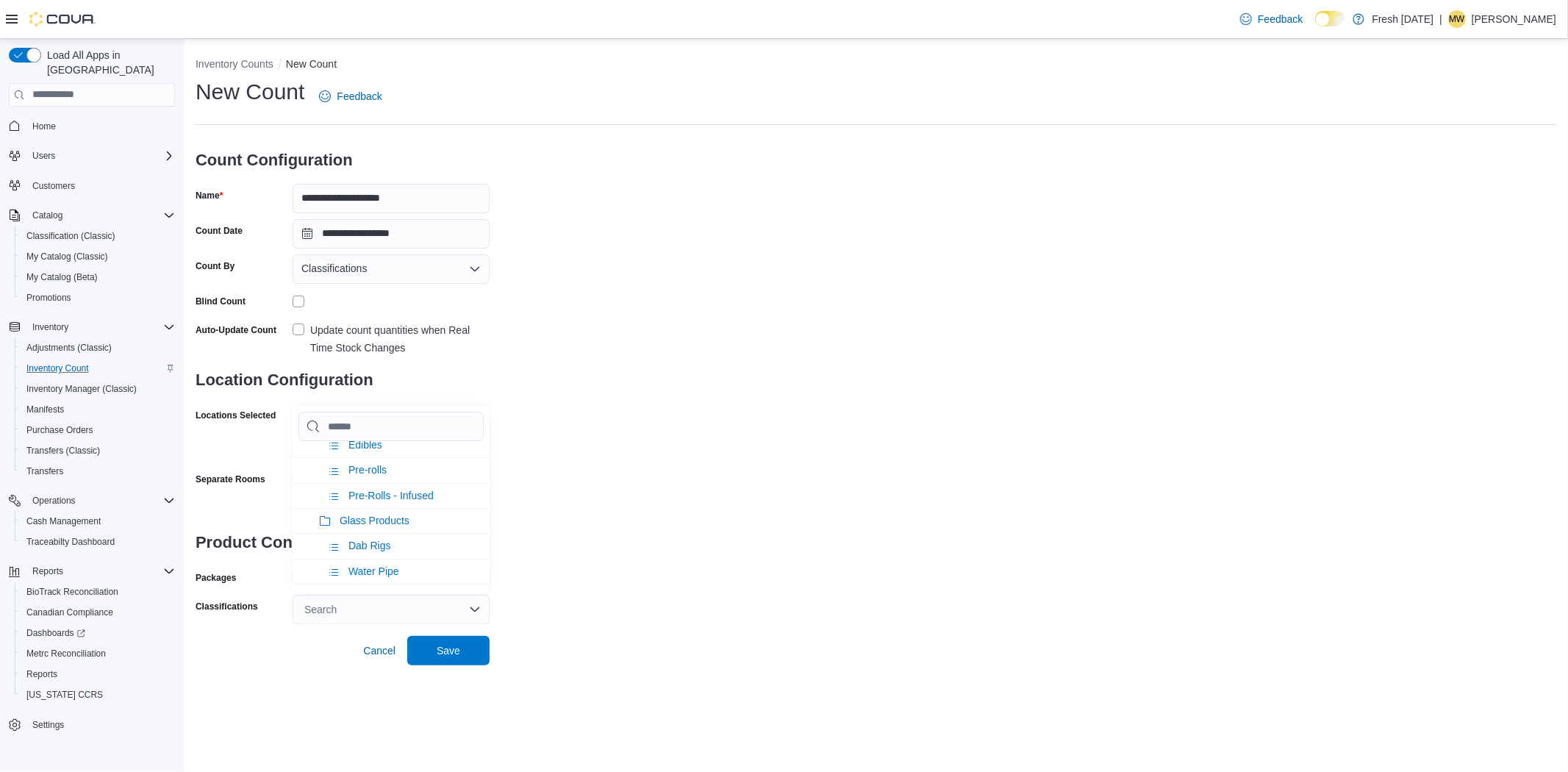
scroll to position [81, 0]
click at [415, 533] on li "Edibles" at bounding box center [391, 527] width 197 height 25
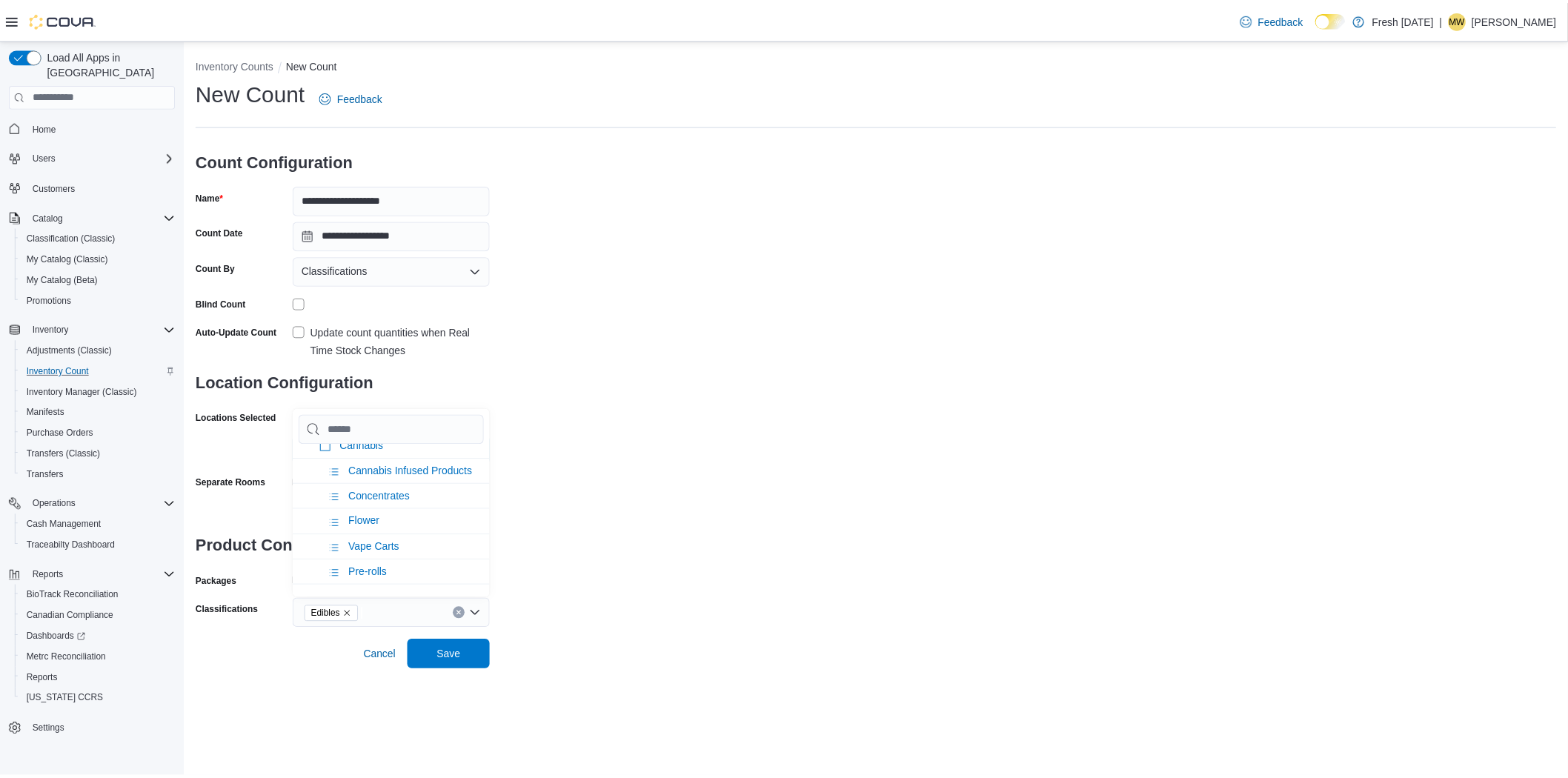
scroll to position [0, 0]
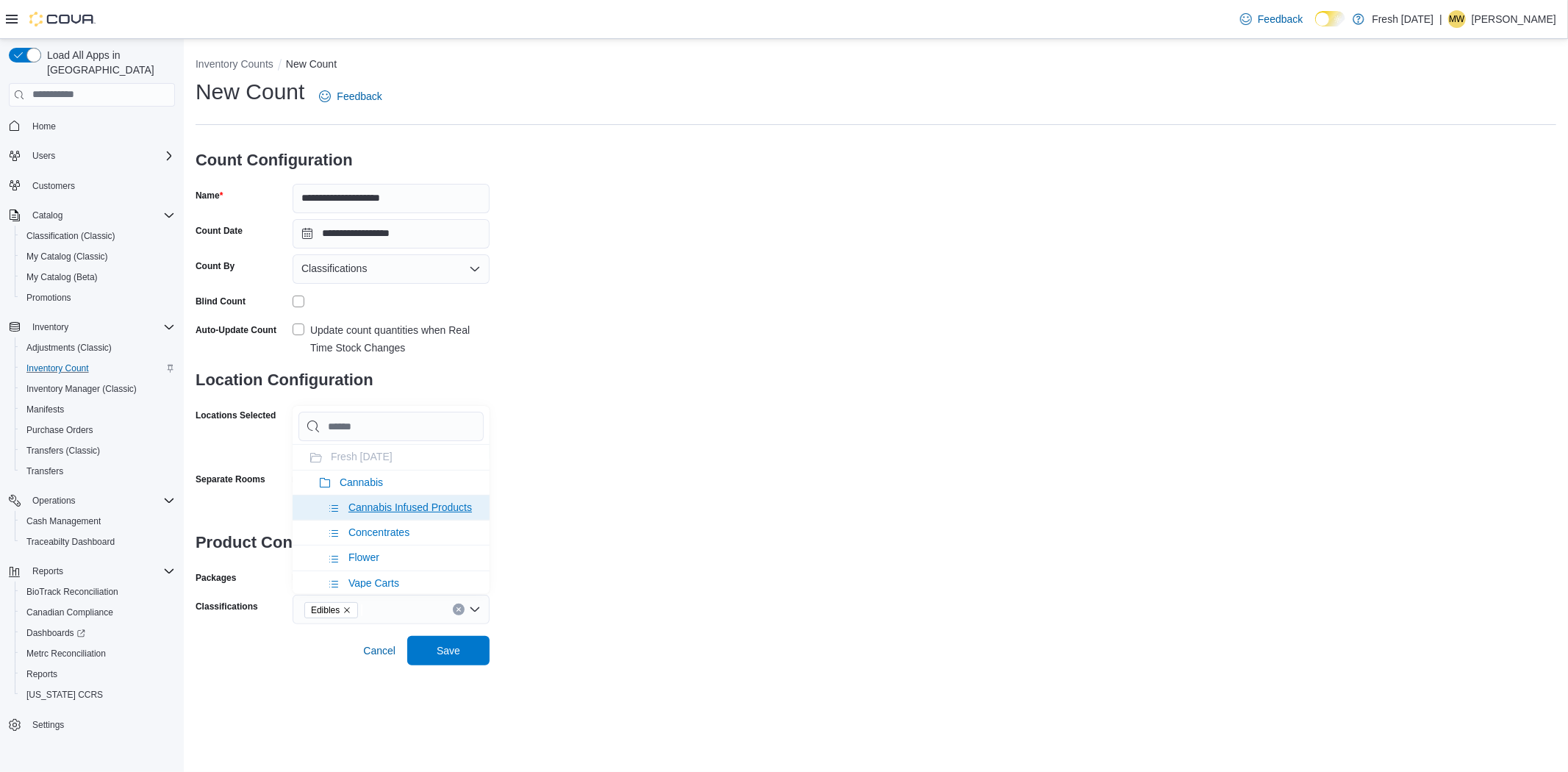
click at [421, 511] on span "Cannabis Infused Products" at bounding box center [410, 507] width 123 height 12
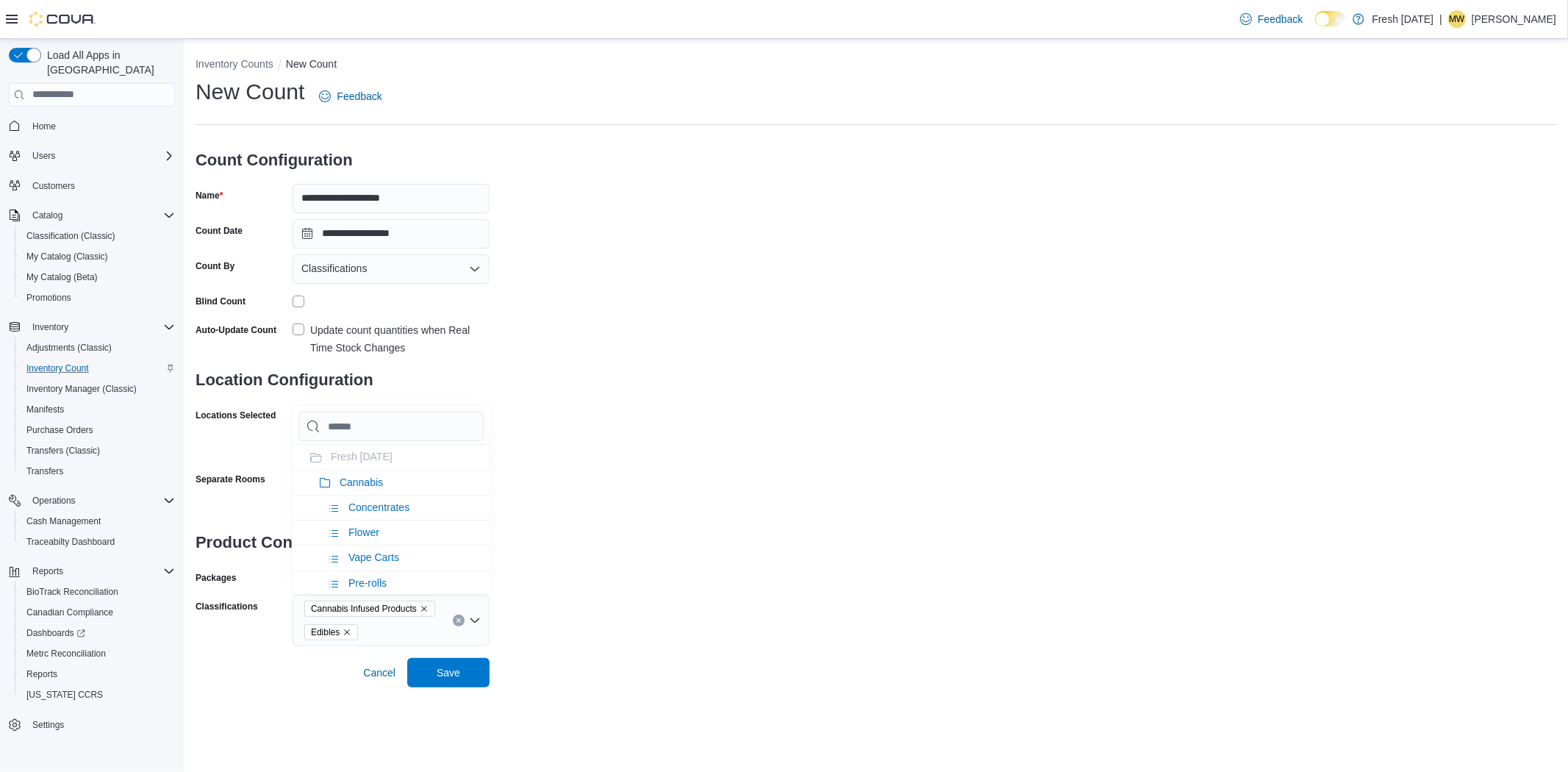
click at [637, 616] on div "**********" at bounding box center [875, 361] width 1361 height 569
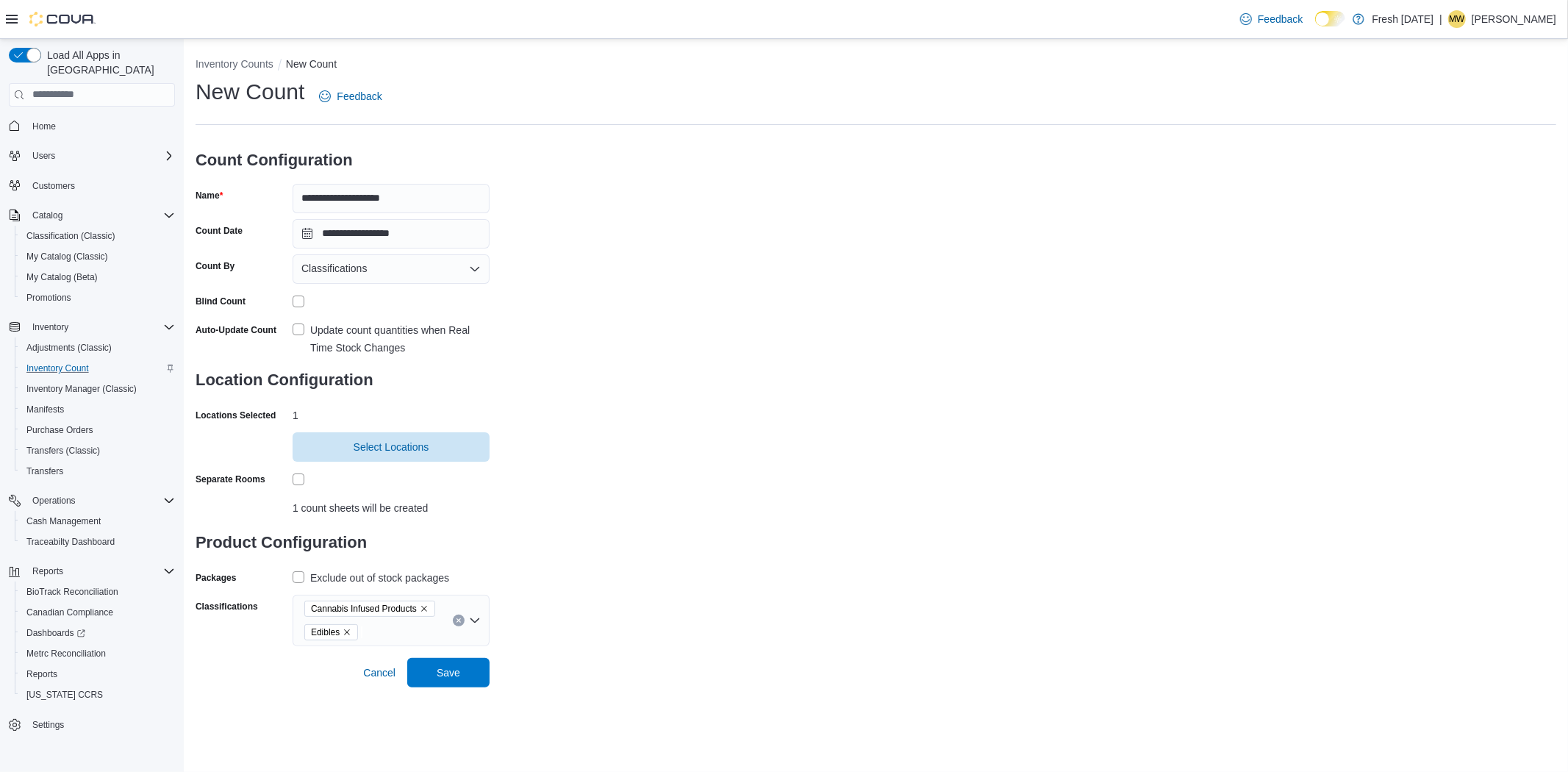
click at [290, 576] on div "Packages Exclude out of stock packages" at bounding box center [343, 577] width 294 height 23
click at [298, 576] on label "Exclude out of stock packages" at bounding box center [370, 578] width 156 height 18
click at [452, 671] on span "Save" at bounding box center [448, 671] width 24 height 14
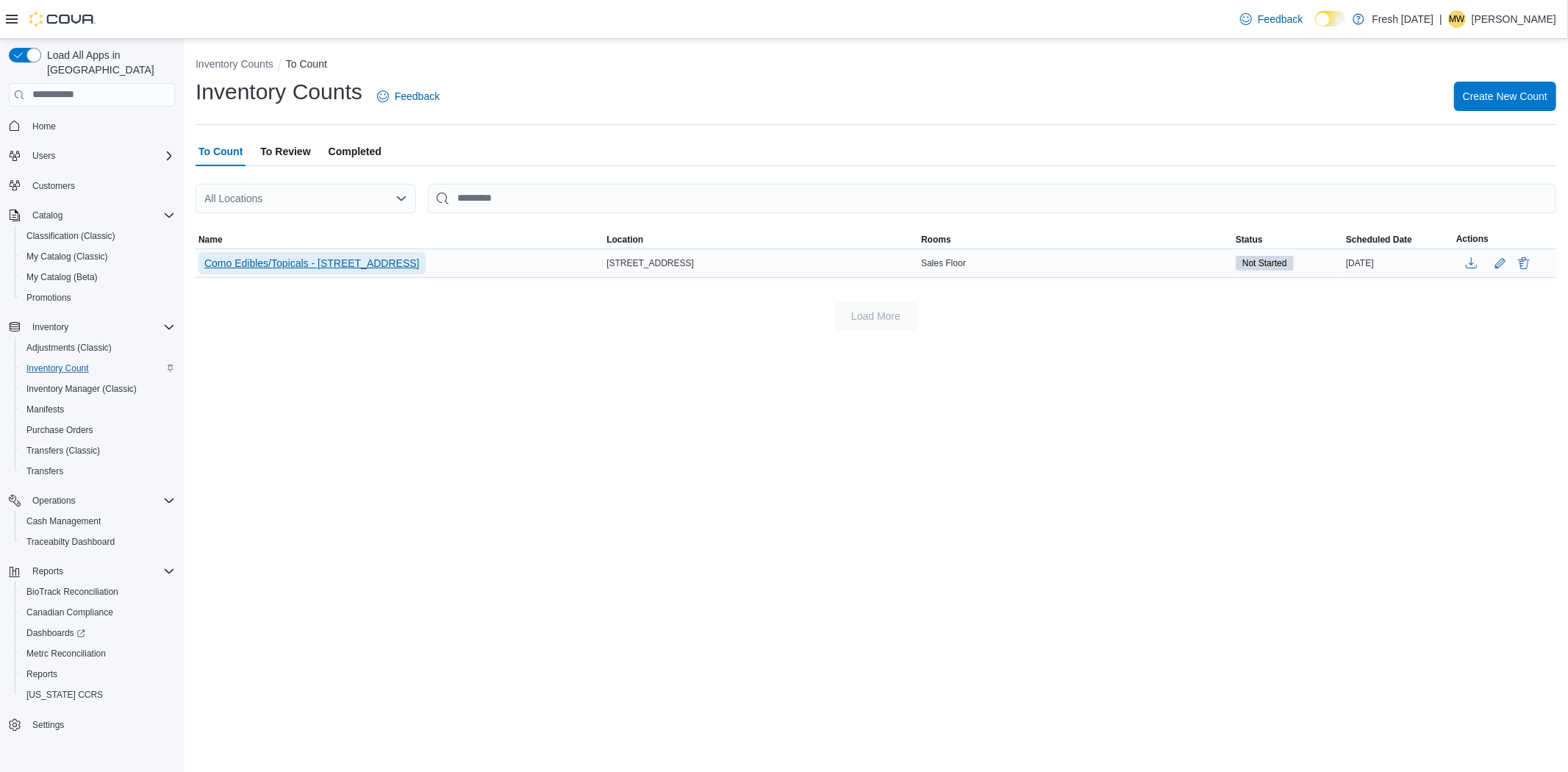
click at [378, 262] on span "Como Edibles/Topicals - 1407 Cinnamon Hill Lane" at bounding box center [312, 262] width 216 height 14
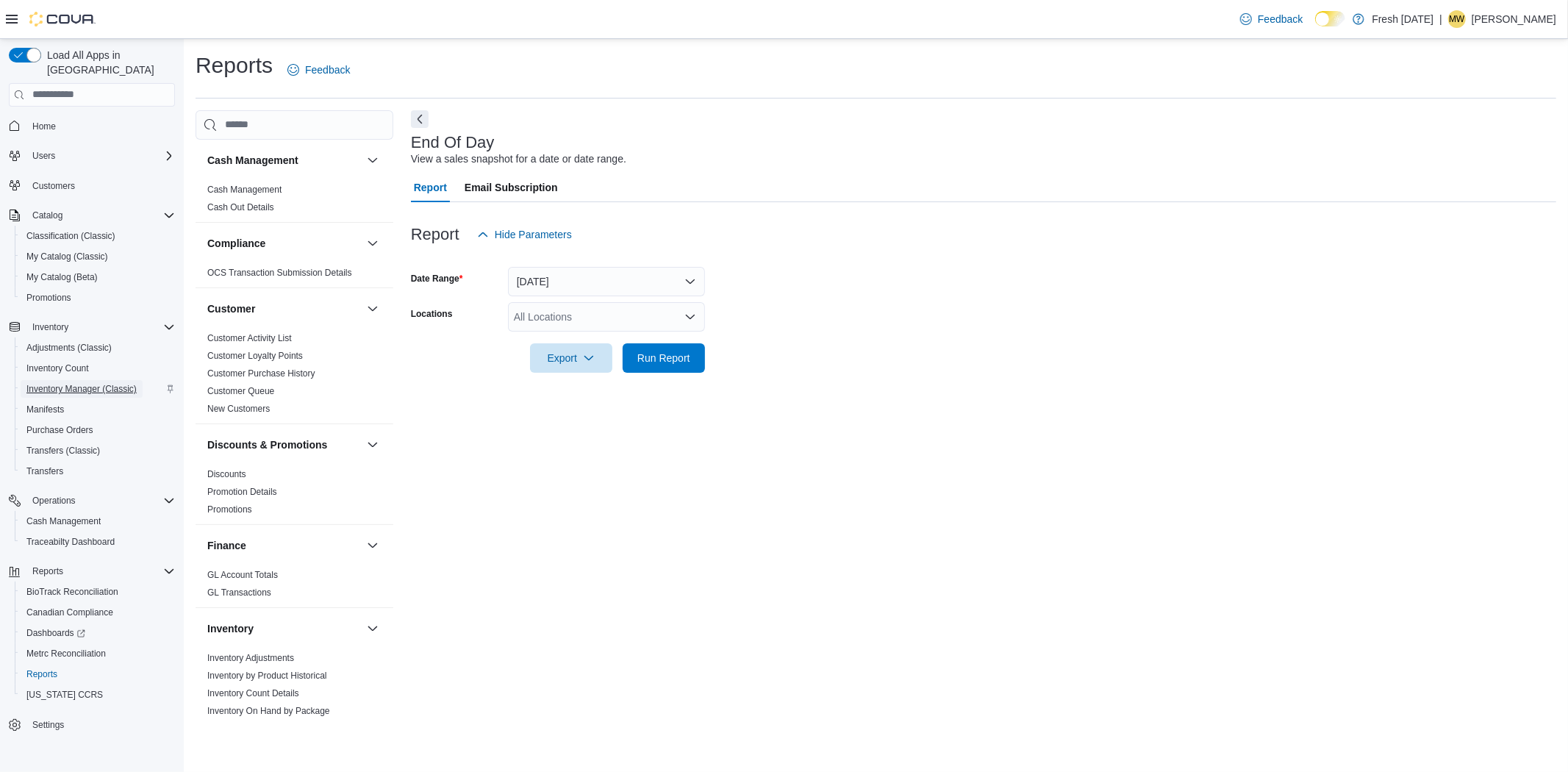
click at [70, 383] on span "Inventory Manager (Classic)" at bounding box center [81, 389] width 110 height 12
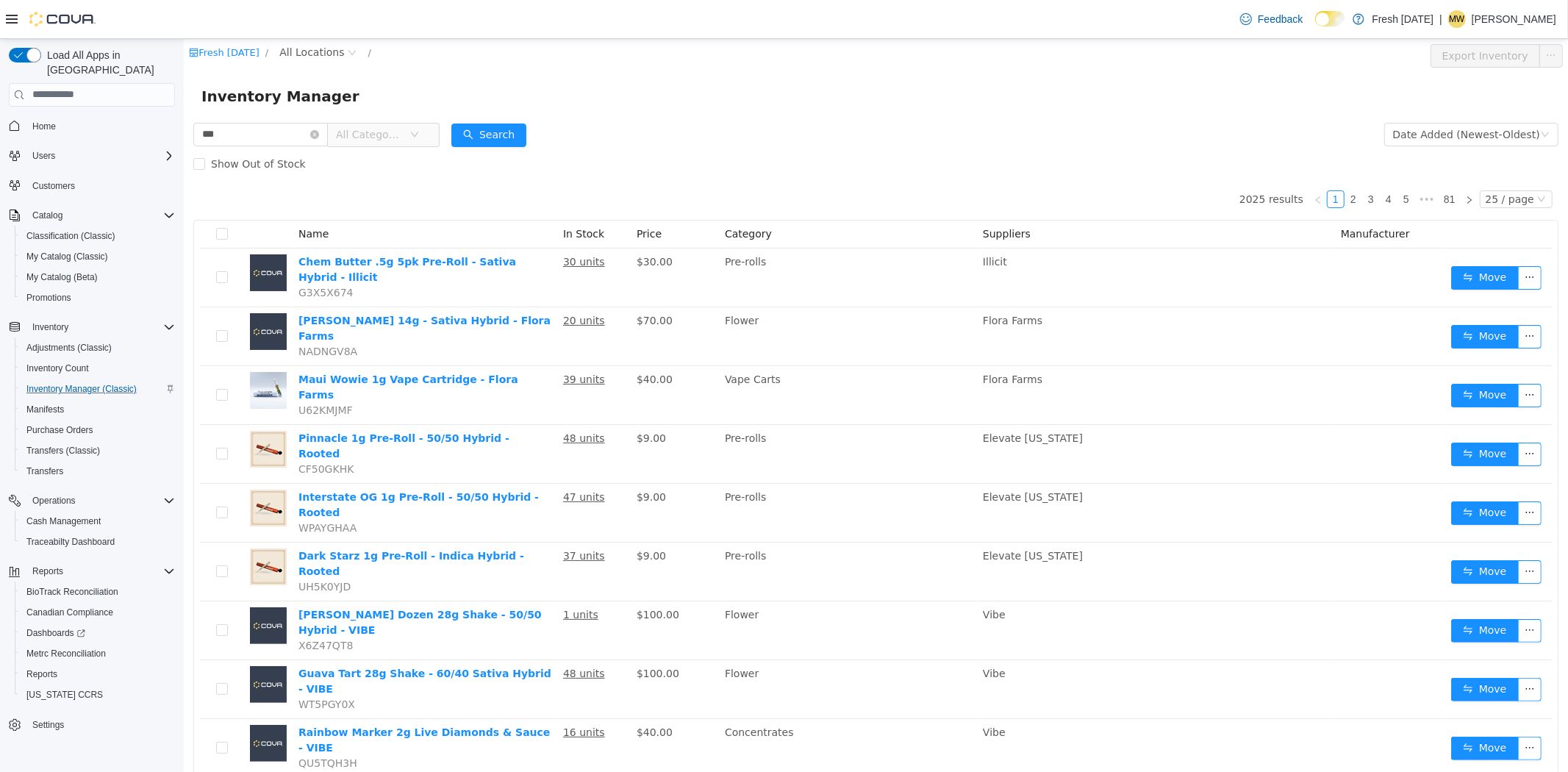
type input "**********"
click at [317, 44] on span "All Locations" at bounding box center [310, 51] width 64 height 16
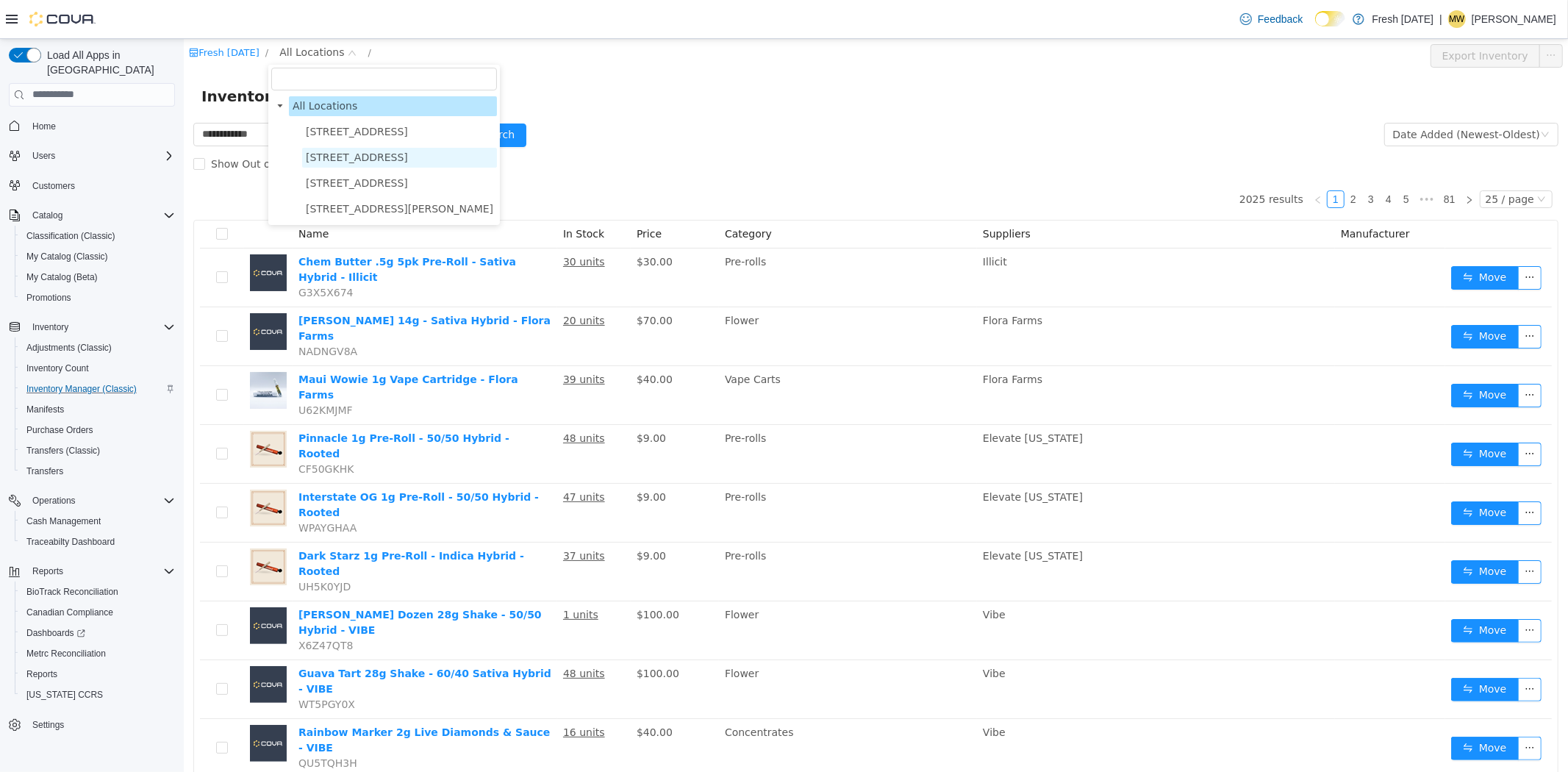
click at [326, 155] on span "1407 Cinnamon Hill Lane" at bounding box center [356, 156] width 102 height 12
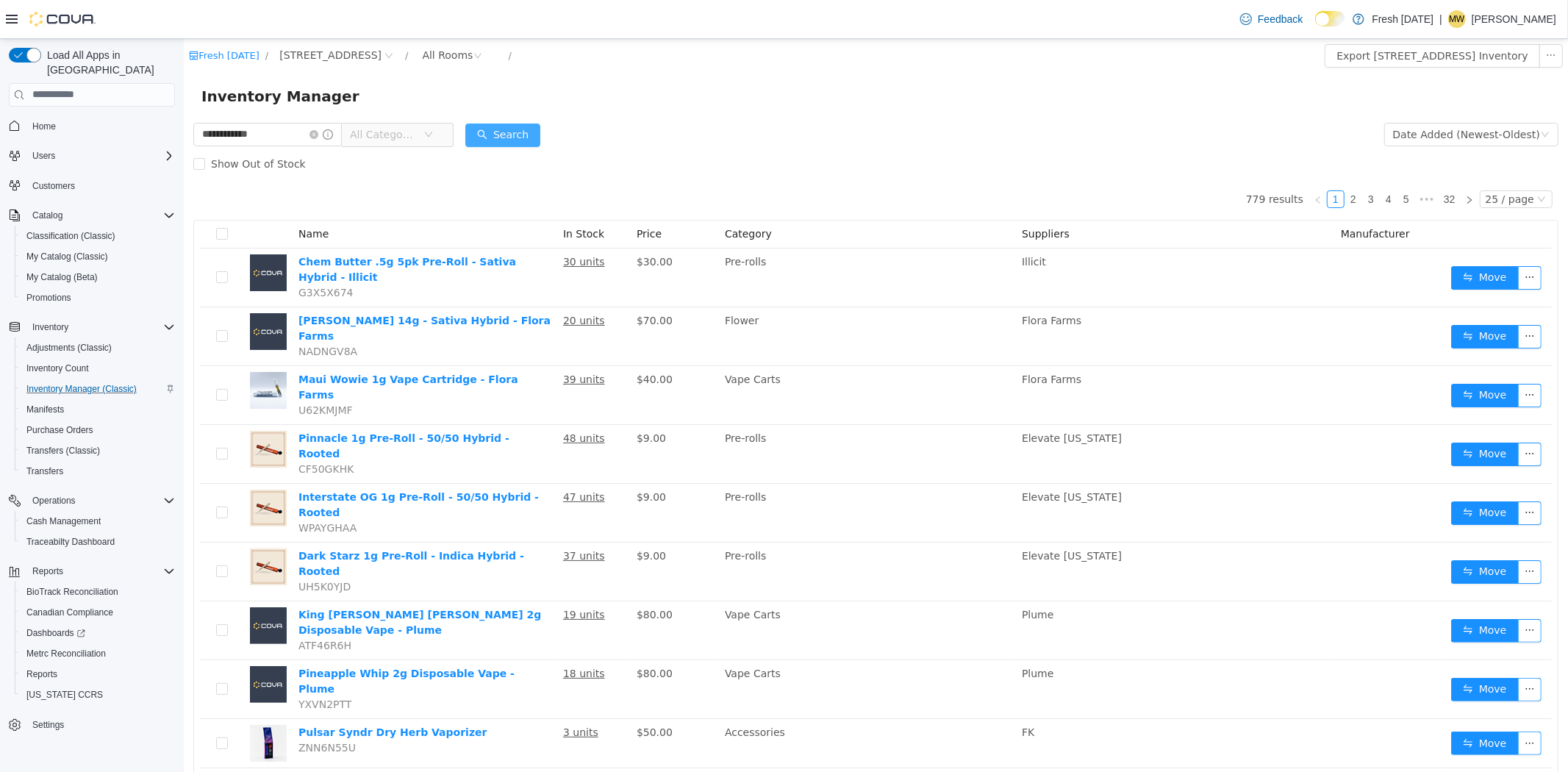
click at [501, 134] on button "Search" at bounding box center [502, 134] width 75 height 24
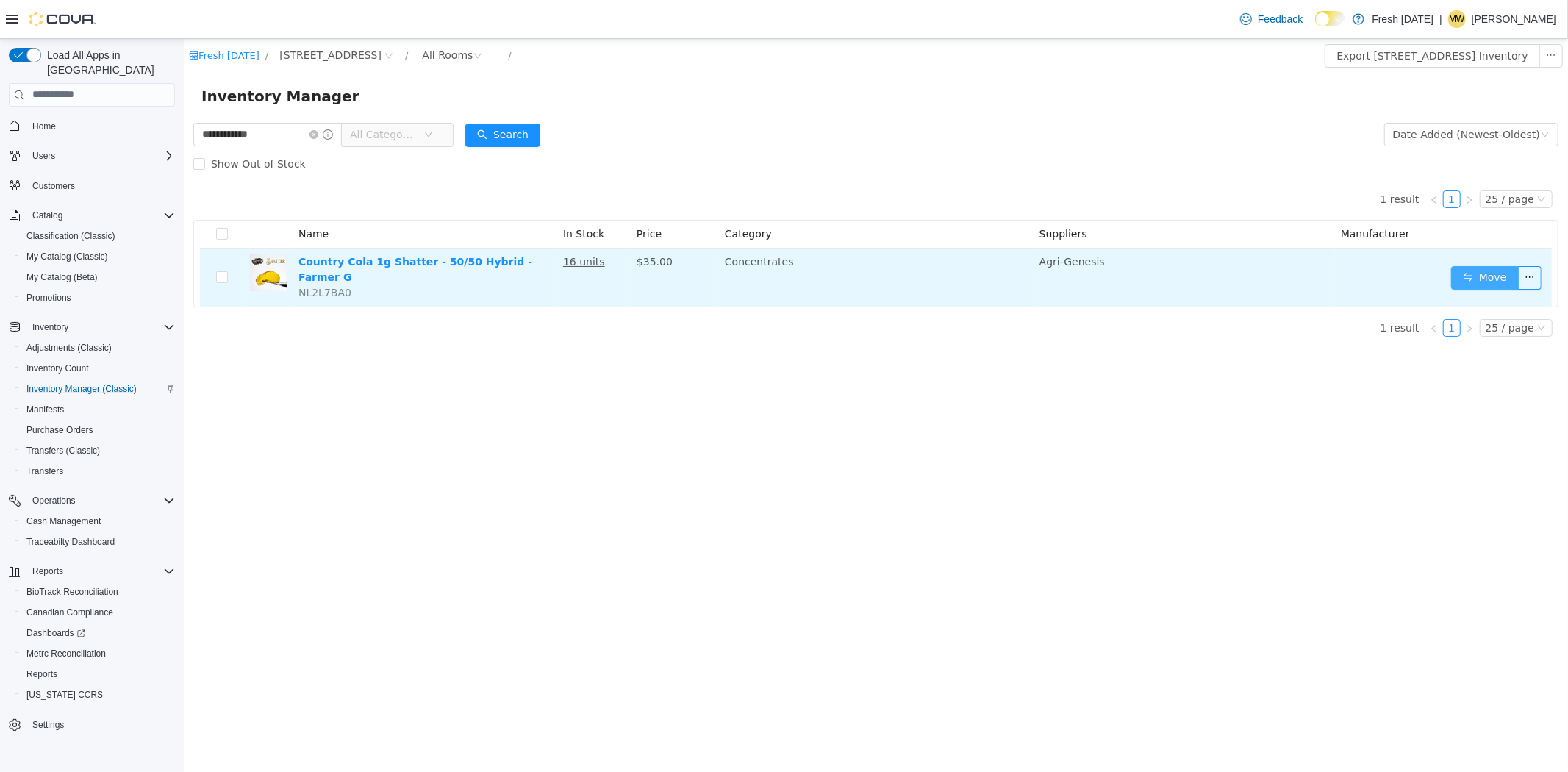
click at [1464, 271] on button "Move" at bounding box center [1484, 277] width 68 height 24
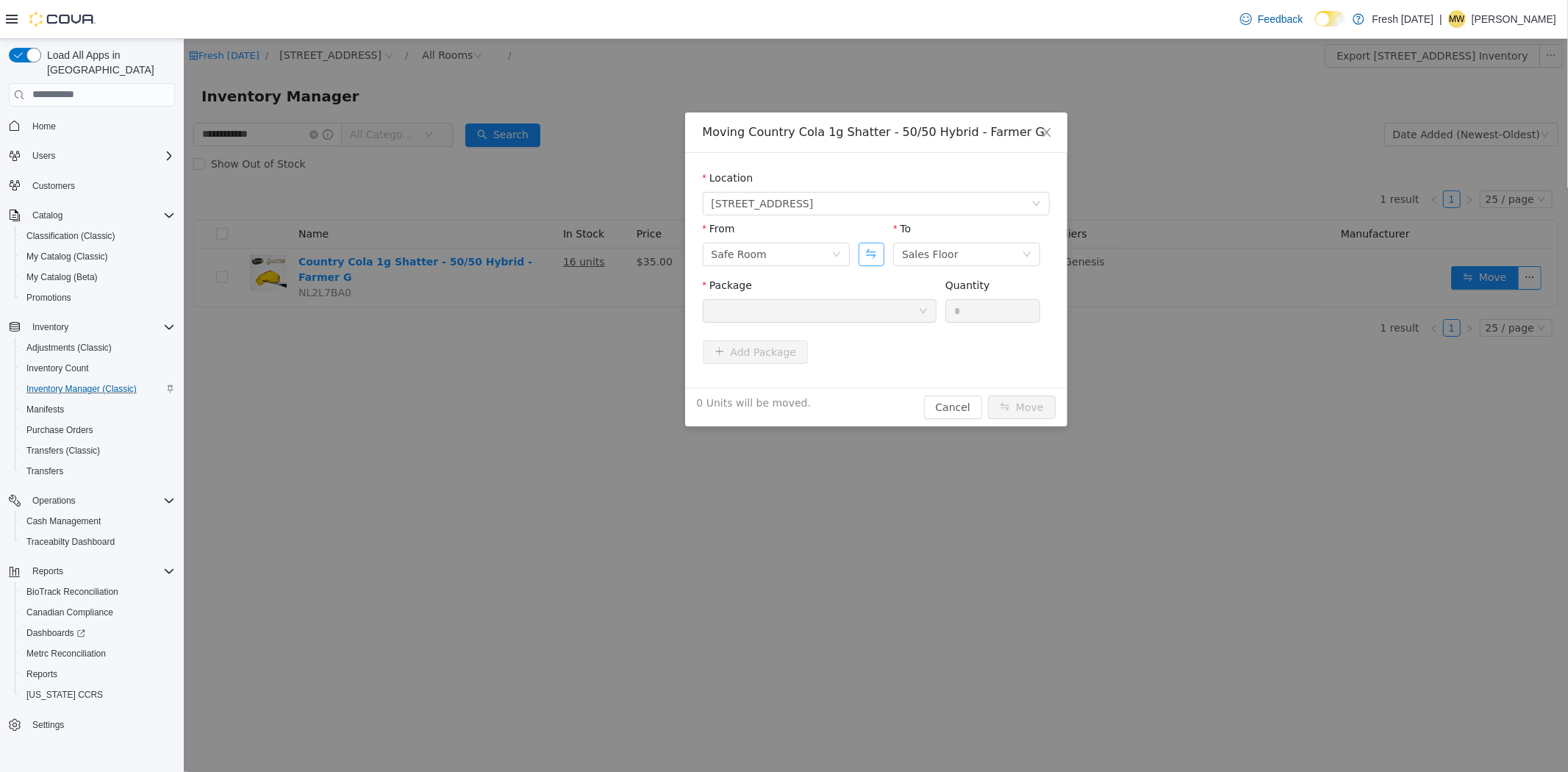
click at [869, 260] on button "Swap" at bounding box center [870, 254] width 25 height 24
click at [891, 320] on div at bounding box center [814, 310] width 206 height 22
click at [881, 369] on li "1A40C030000345D000010886 Quantity : 16 Units" at bounding box center [819, 370] width 233 height 40
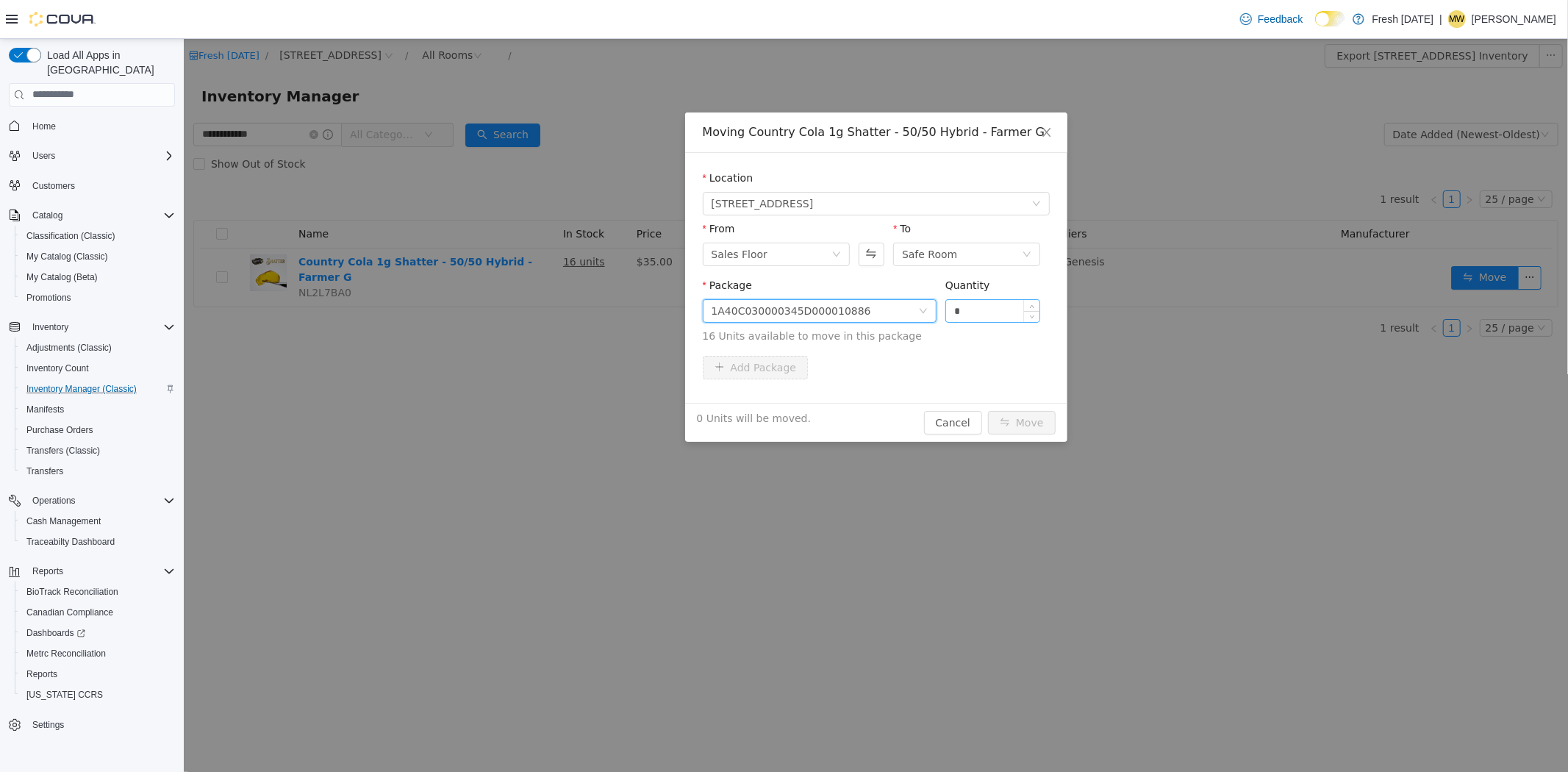
click at [1012, 309] on input "*" at bounding box center [992, 310] width 94 height 22
type input "**"
click at [1033, 419] on button "Move" at bounding box center [1021, 422] width 68 height 24
